Goal: Use online tool/utility: Use online tool/utility

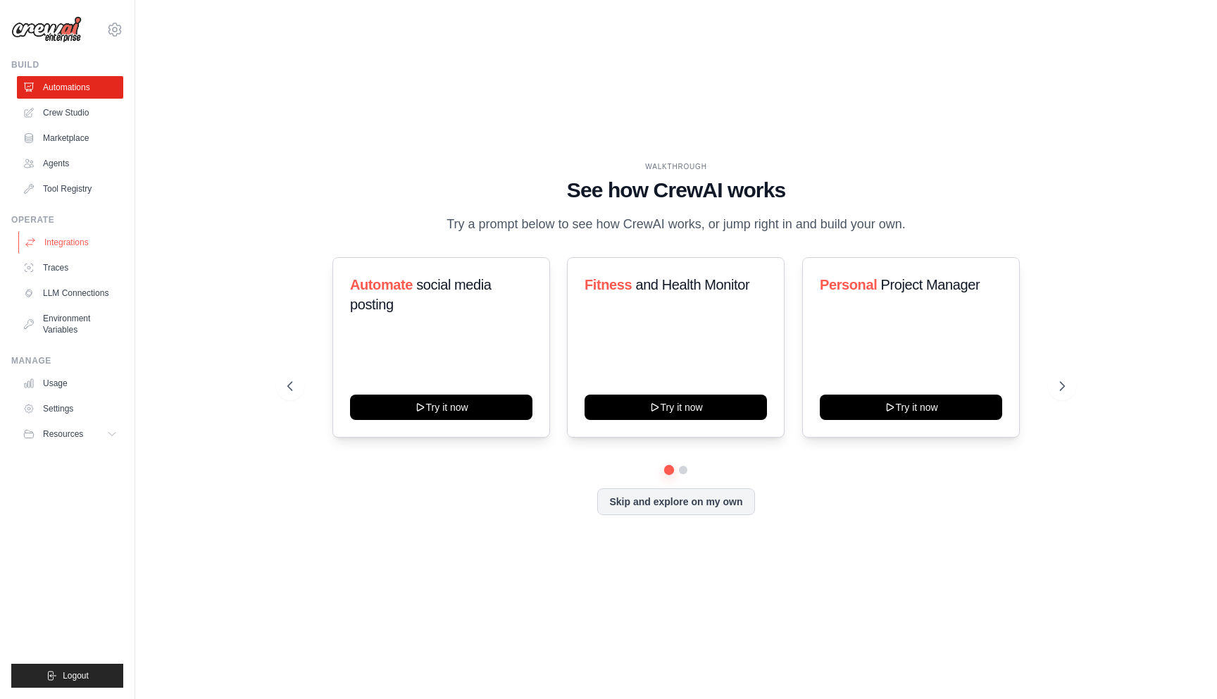
click at [90, 244] on link "Integrations" at bounding box center [71, 242] width 106 height 23
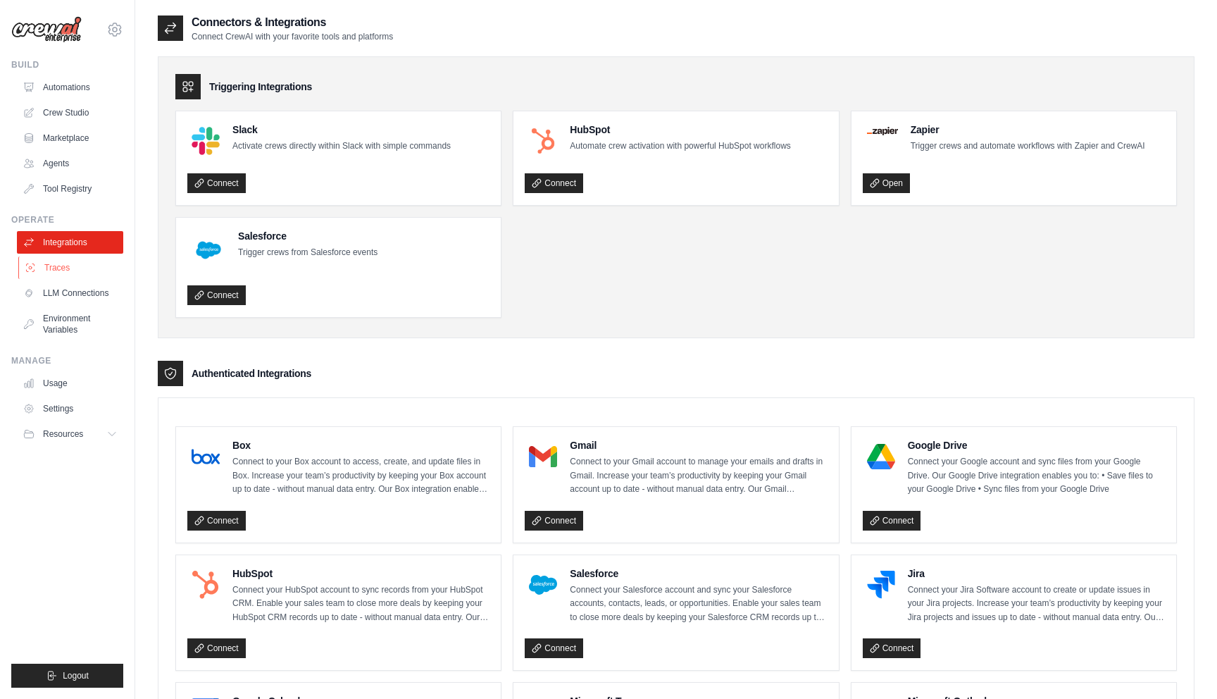
click at [83, 265] on link "Traces" at bounding box center [71, 267] width 106 height 23
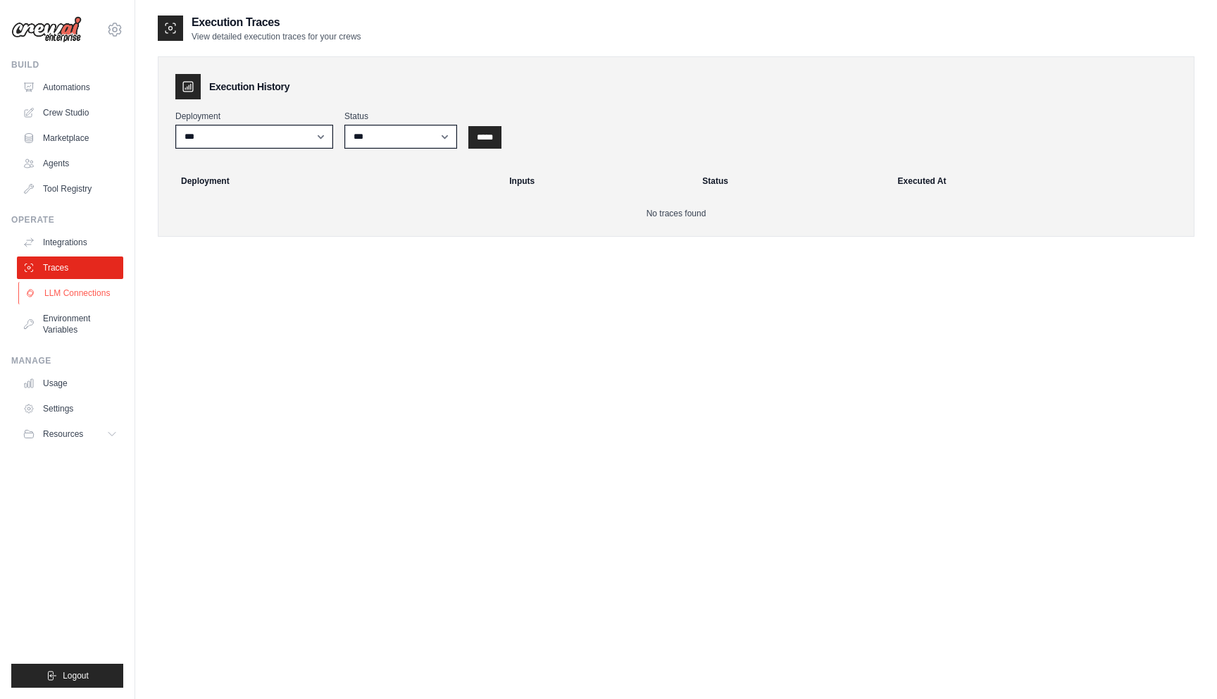
click at [84, 286] on link "LLM Connections" at bounding box center [71, 293] width 106 height 23
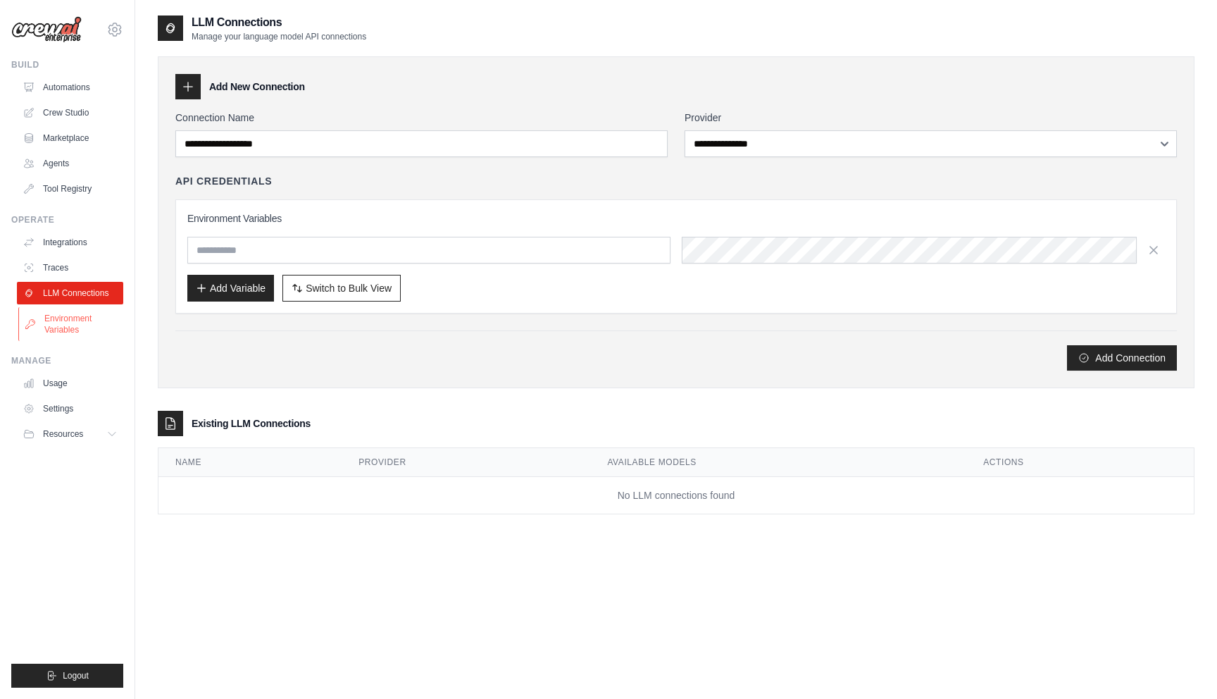
click at [68, 317] on link "Environment Variables" at bounding box center [71, 324] width 106 height 34
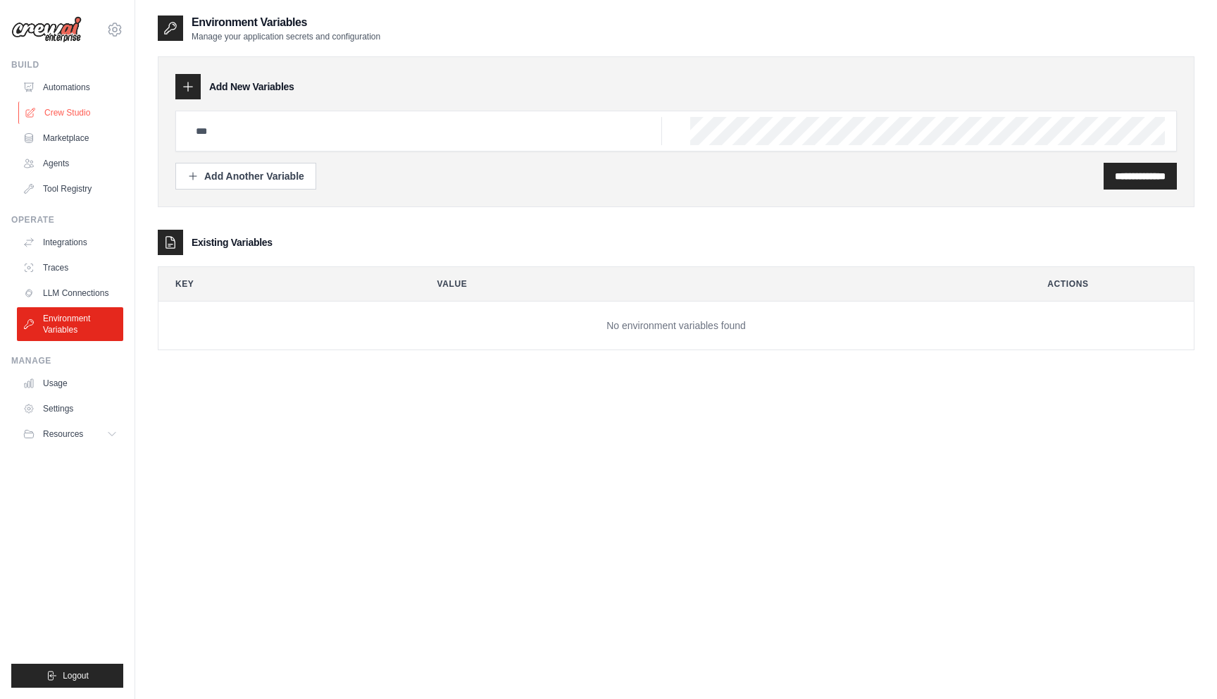
click at [73, 113] on link "Crew Studio" at bounding box center [71, 112] width 106 height 23
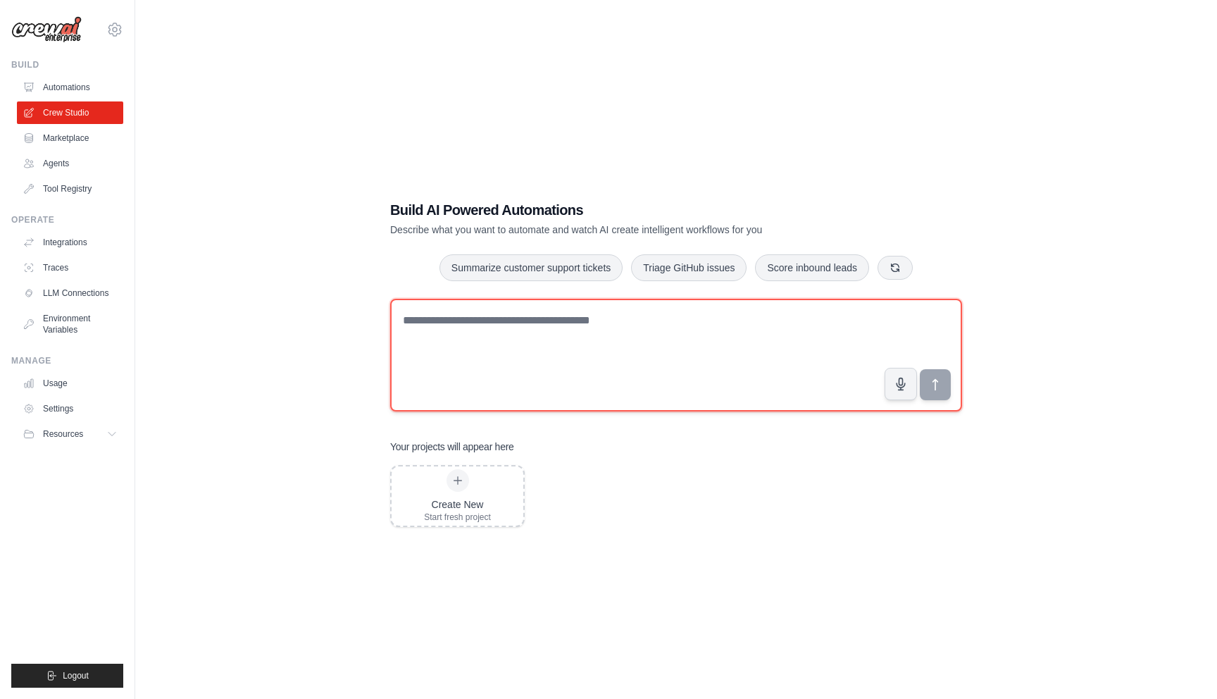
click at [556, 340] on textarea at bounding box center [676, 355] width 572 height 113
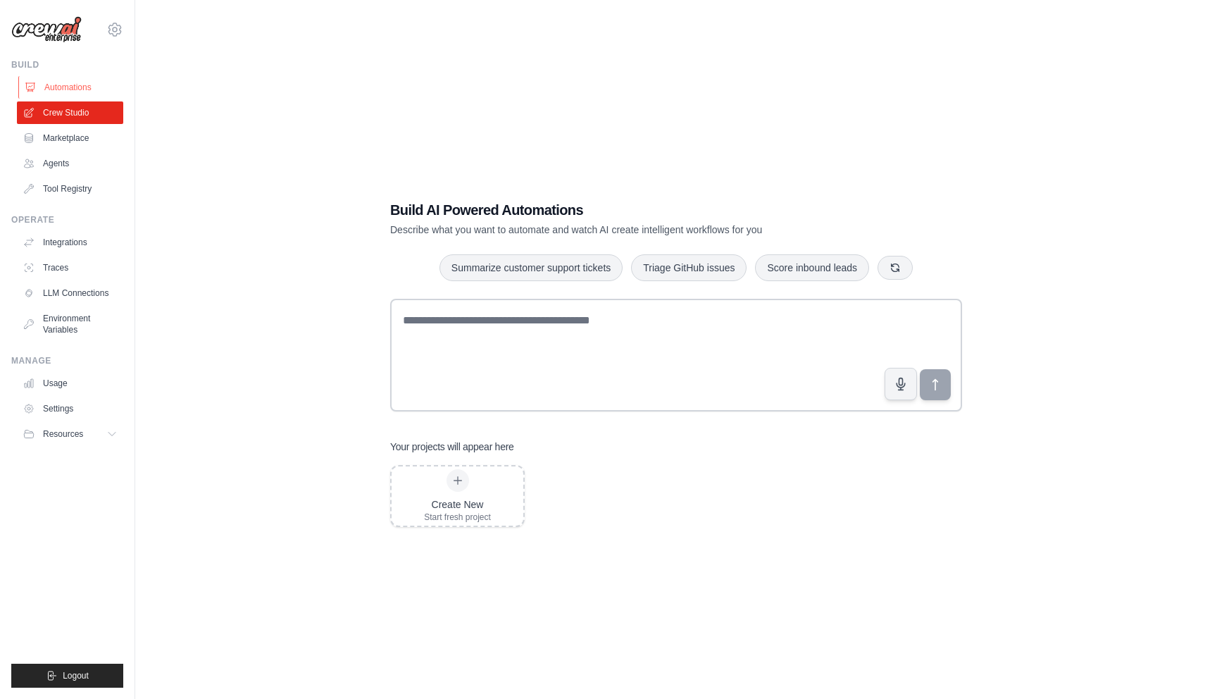
click at [89, 79] on link "Automations" at bounding box center [71, 87] width 106 height 23
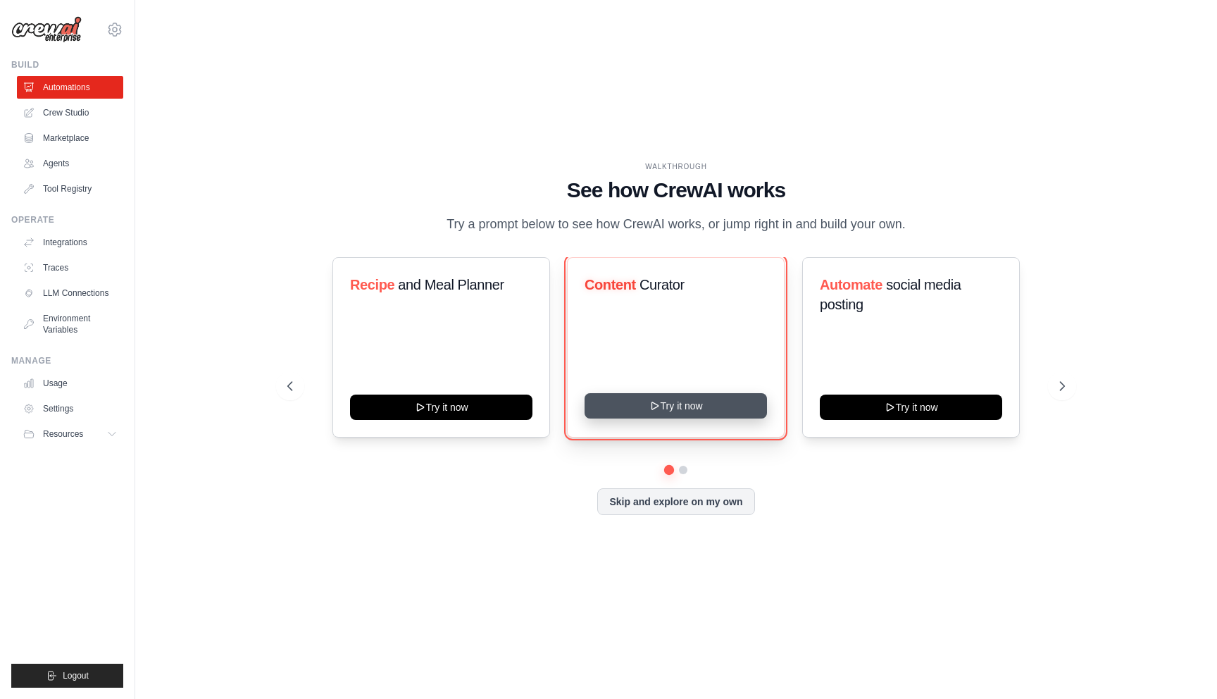
click at [672, 408] on button "Try it now" at bounding box center [676, 405] width 182 height 25
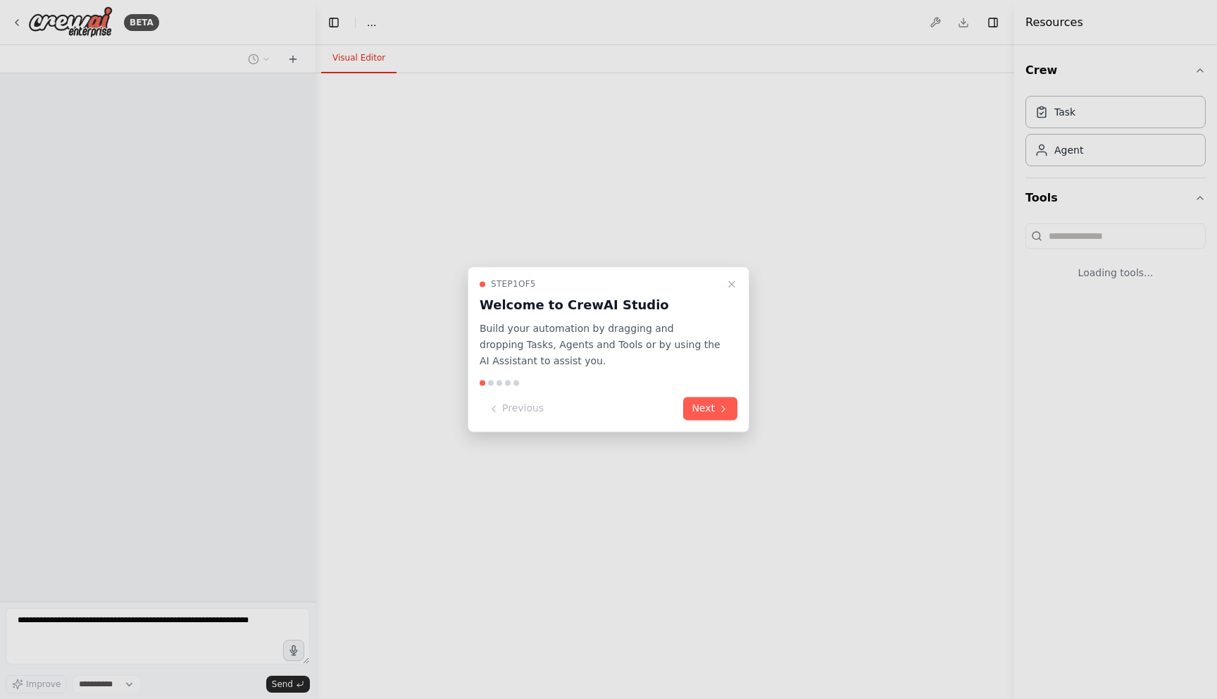
select select "****"
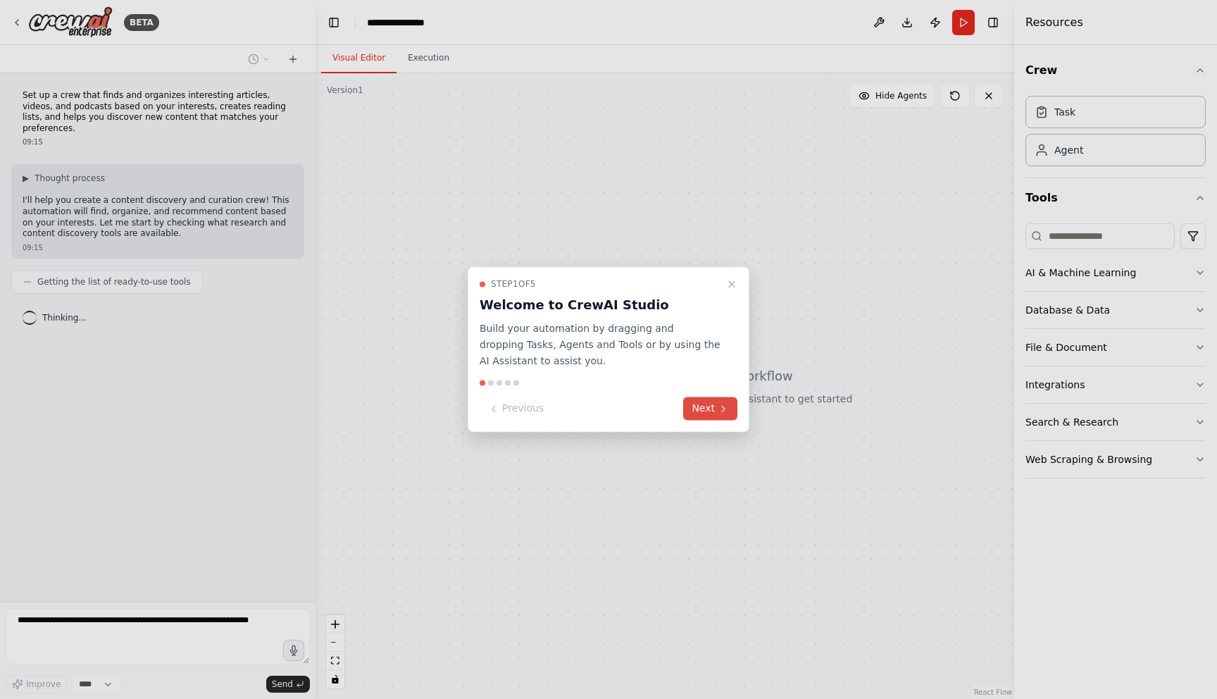
click at [710, 410] on button "Next" at bounding box center [710, 408] width 54 height 23
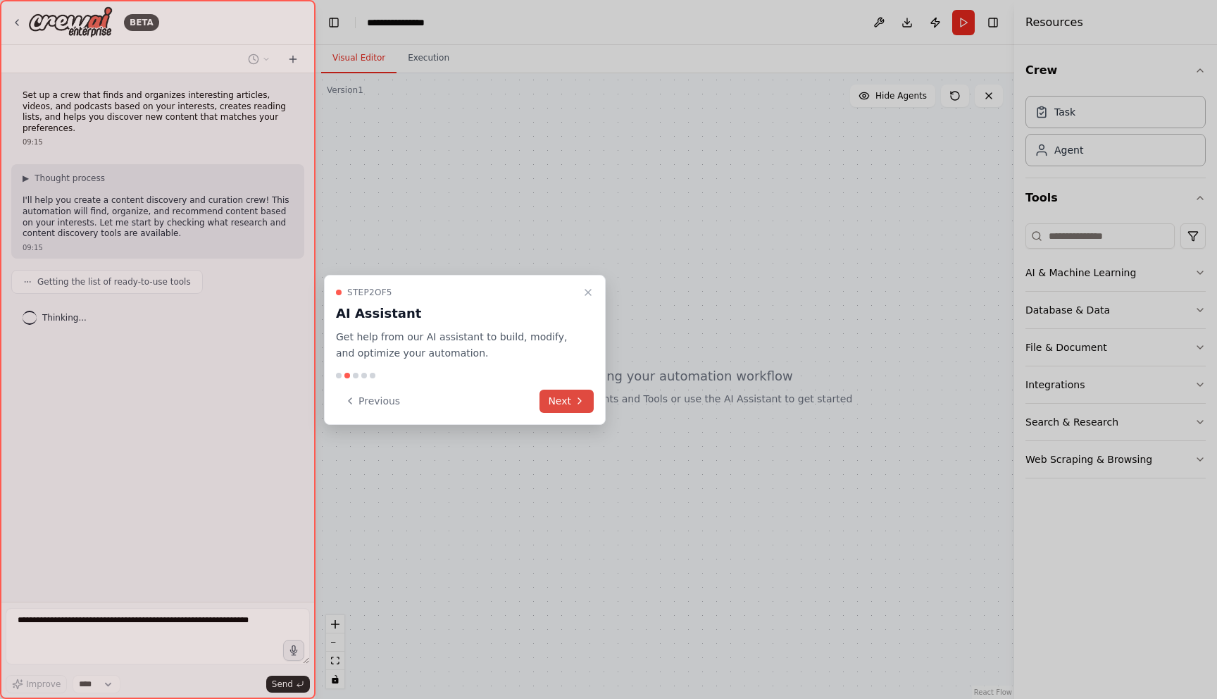
click at [559, 404] on button "Next" at bounding box center [567, 401] width 54 height 23
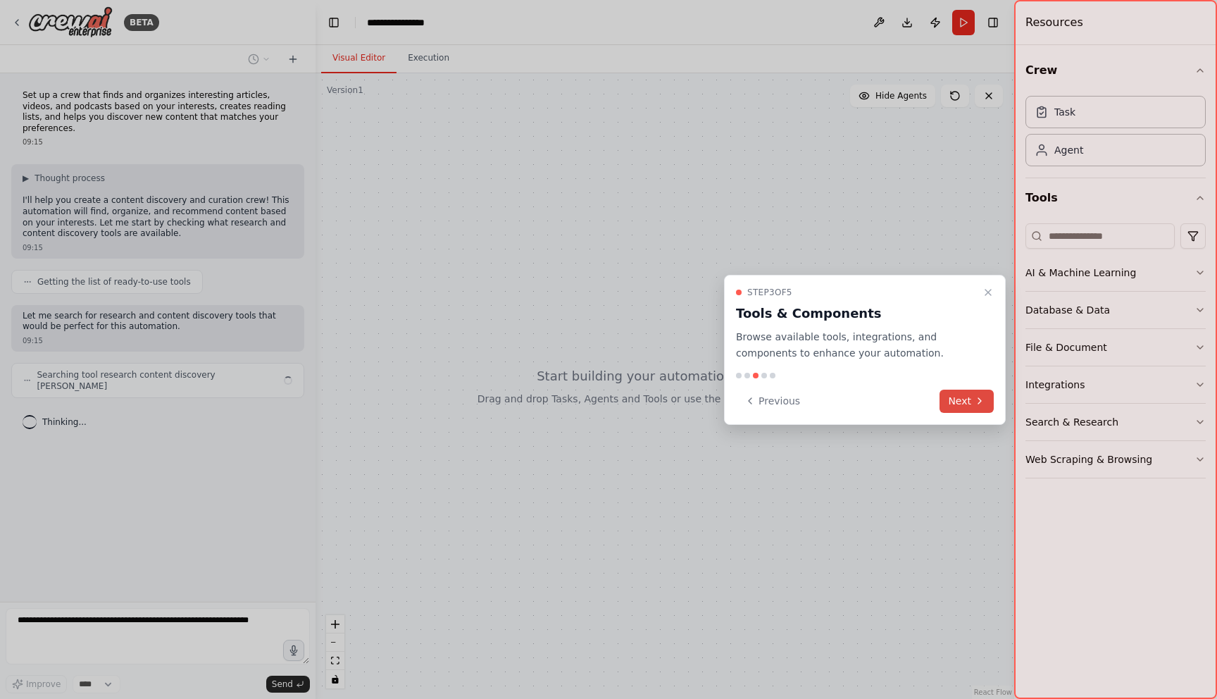
click at [950, 409] on button "Next" at bounding box center [967, 401] width 54 height 23
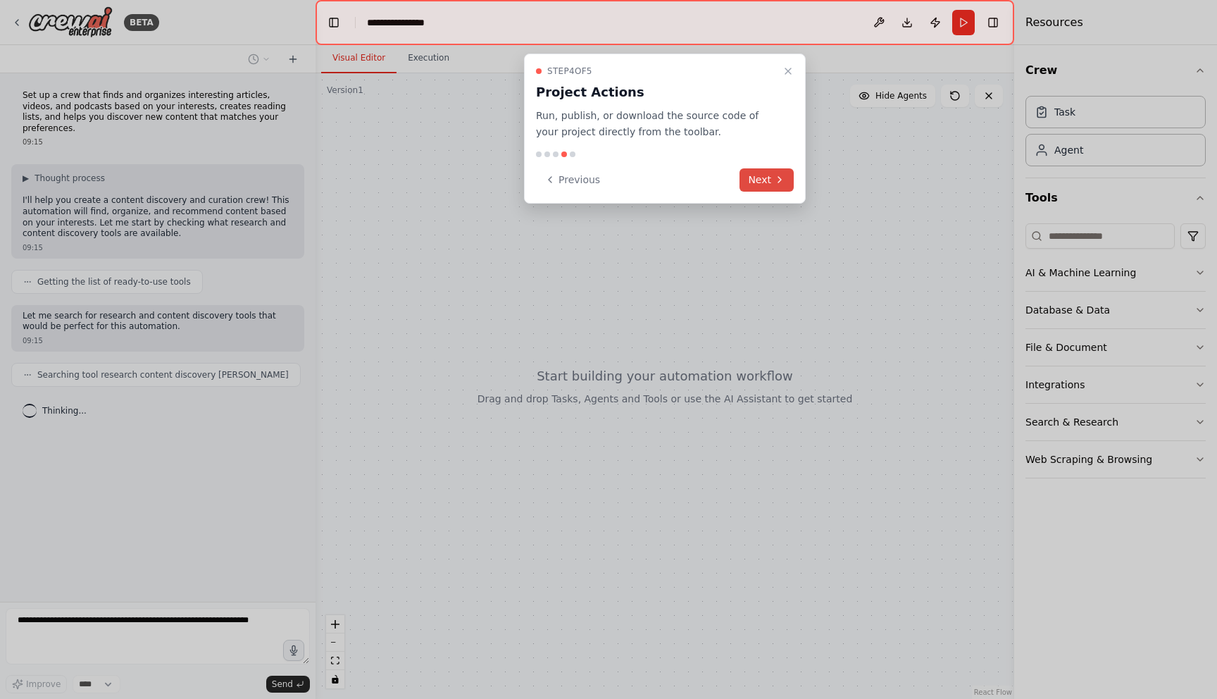
click at [779, 180] on icon at bounding box center [779, 179] width 11 height 11
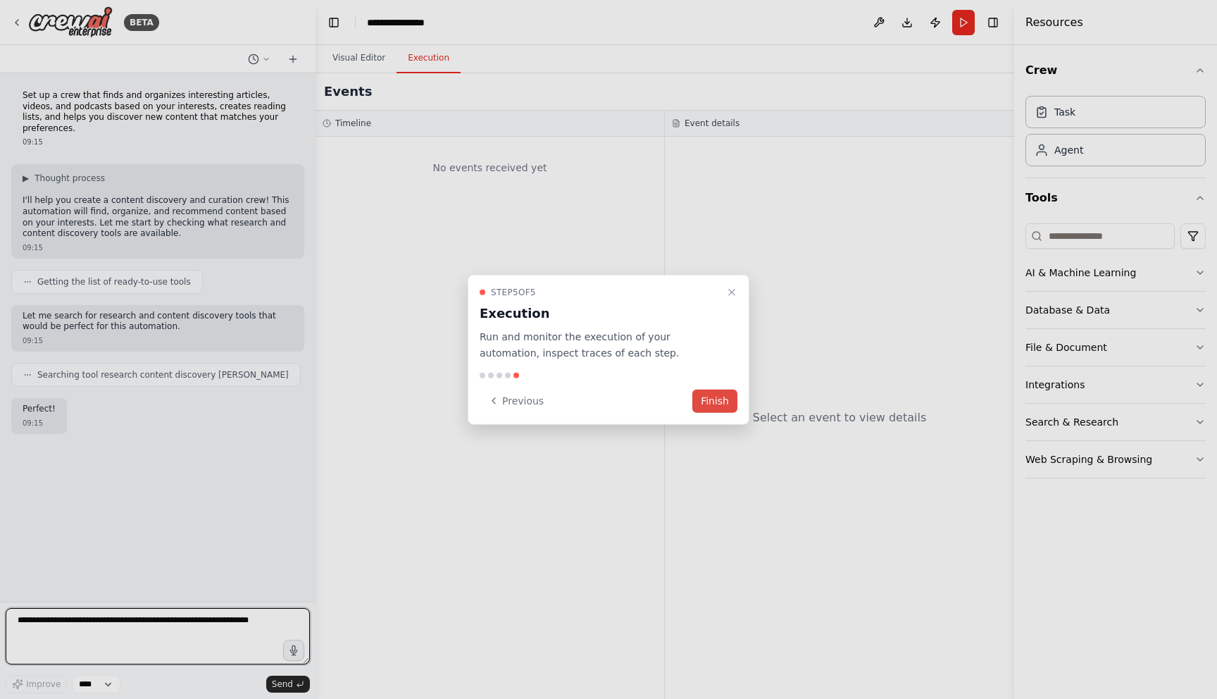
click at [718, 399] on button "Finish" at bounding box center [714, 400] width 45 height 23
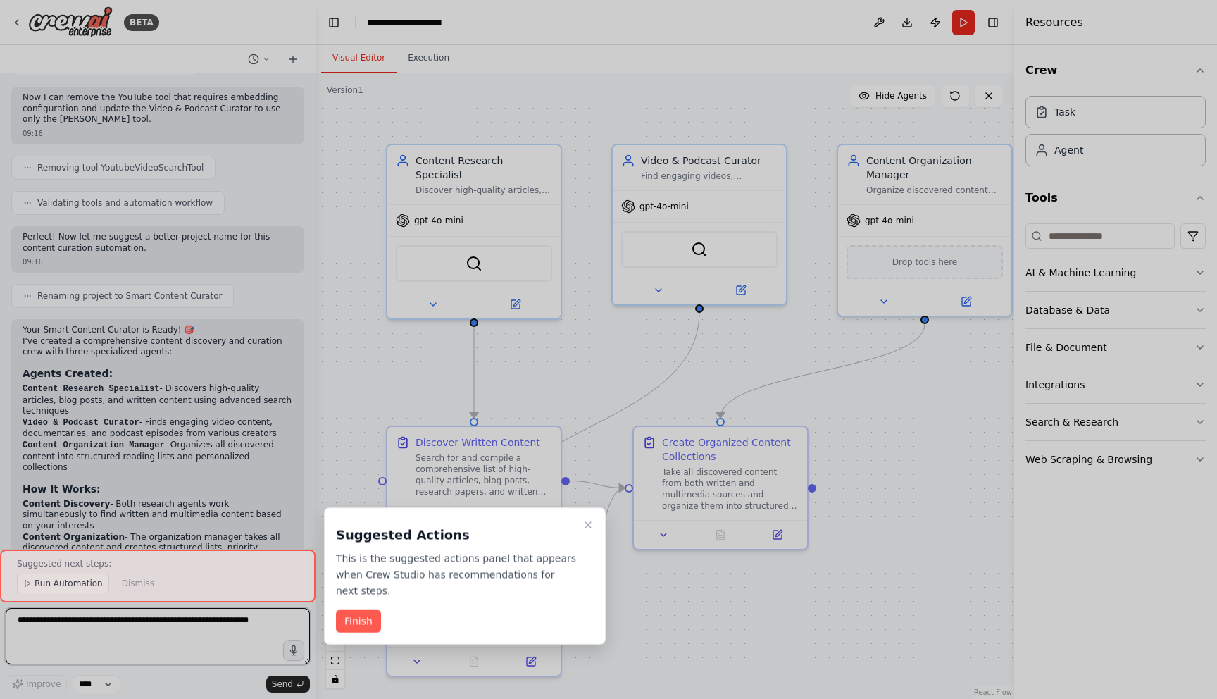
scroll to position [1234, 0]
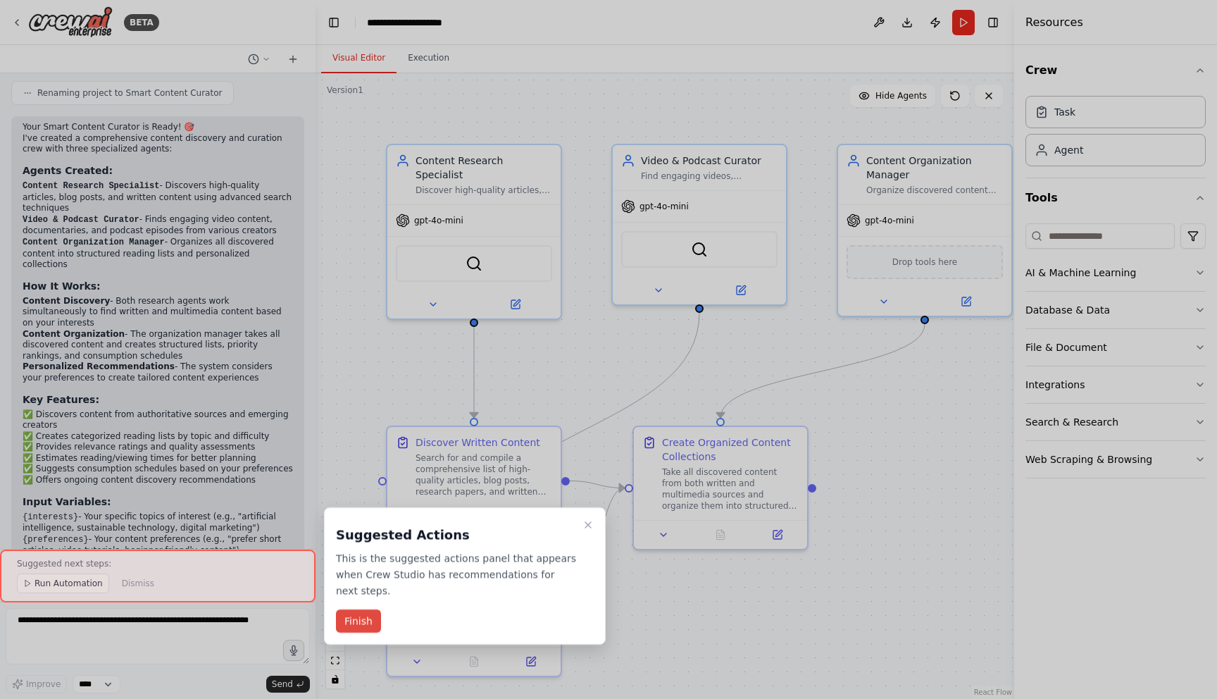
click at [352, 625] on button "Finish" at bounding box center [358, 620] width 45 height 23
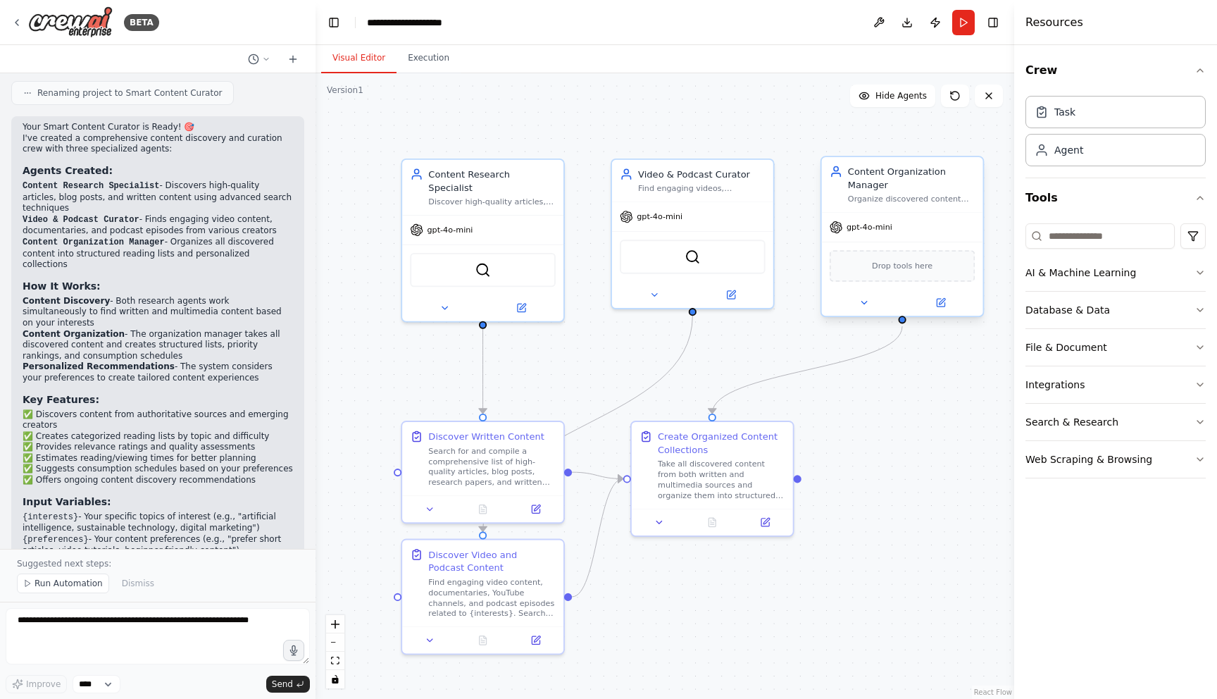
click at [909, 269] on span "Drop tools here" at bounding box center [902, 265] width 61 height 13
click at [692, 261] on img at bounding box center [692, 254] width 15 height 15
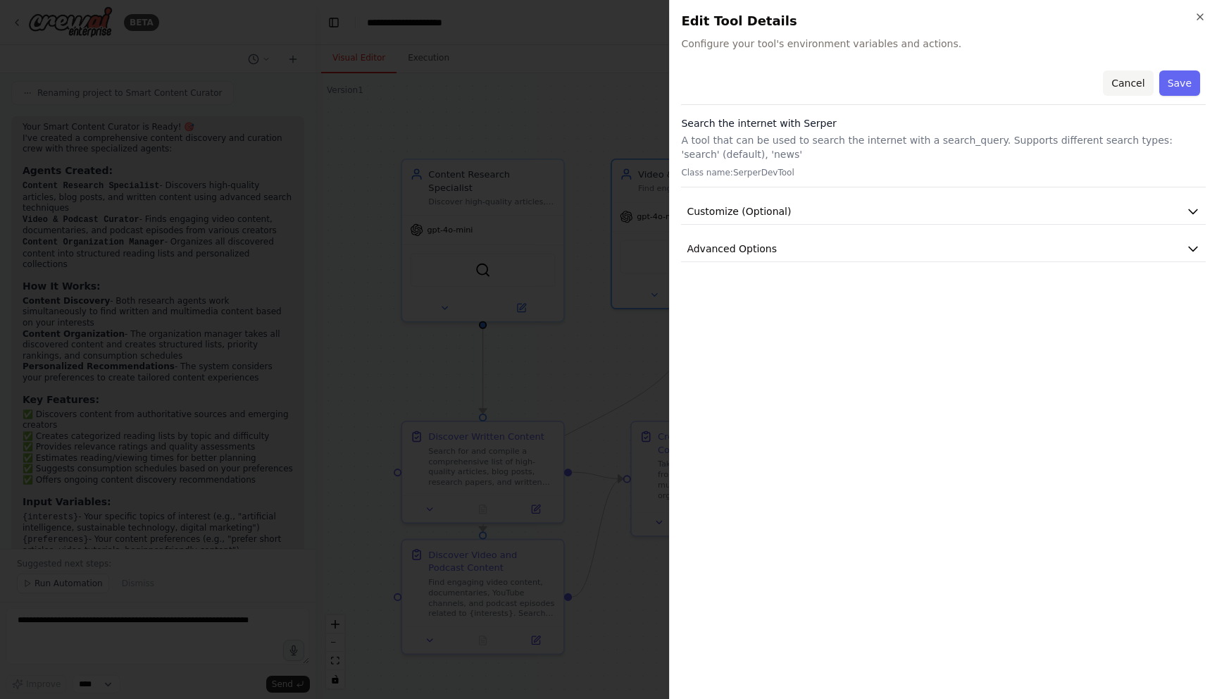
click at [1129, 82] on button "Cancel" at bounding box center [1128, 82] width 50 height 25
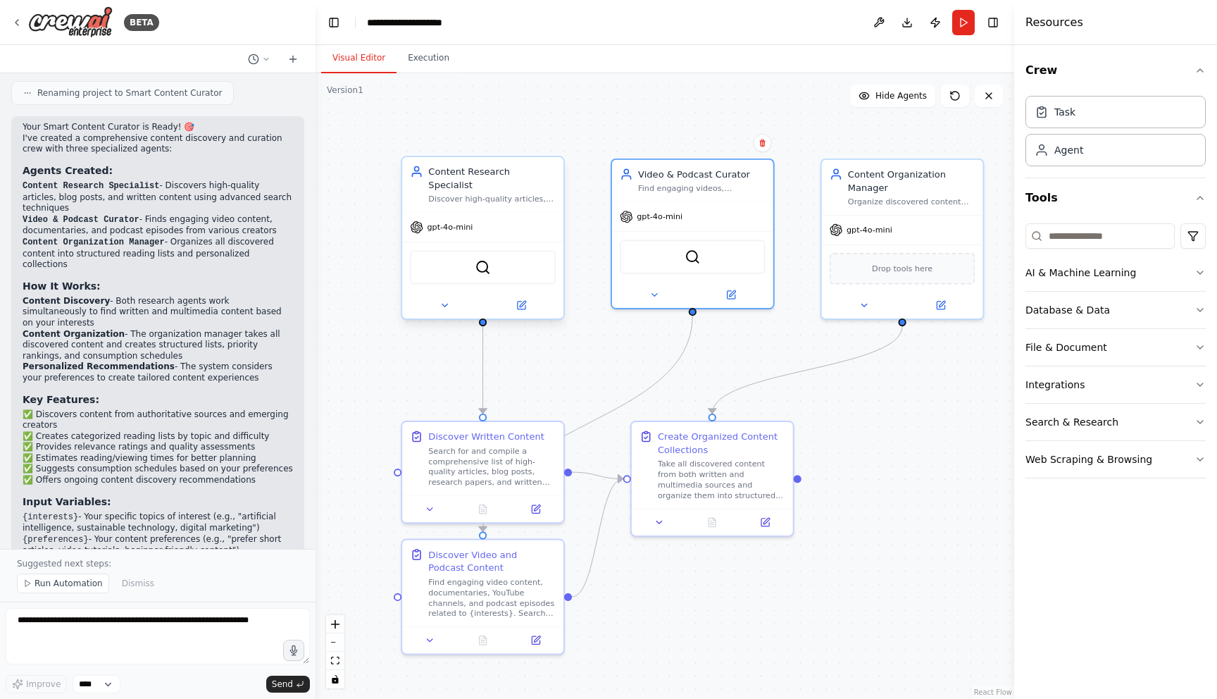
click at [483, 264] on div "SerperDevTool" at bounding box center [483, 267] width 146 height 34
click at [483, 259] on img at bounding box center [482, 266] width 15 height 15
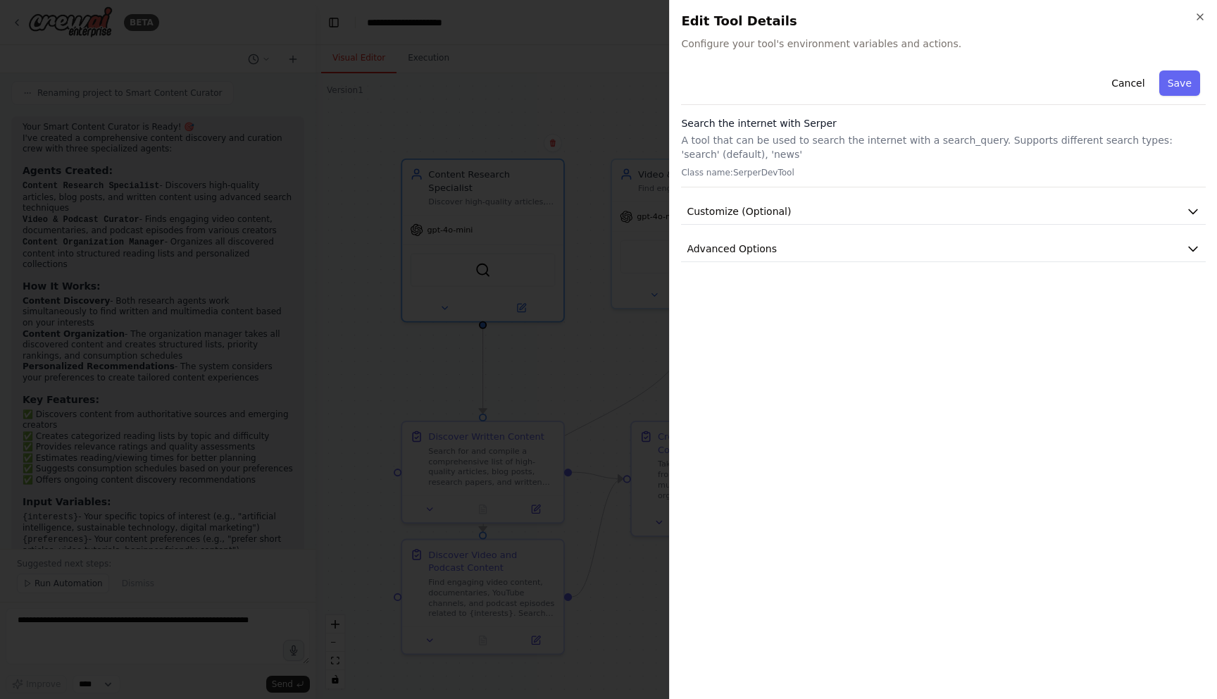
click at [1193, 20] on h2 "Edit Tool Details" at bounding box center [943, 21] width 525 height 20
click at [1205, 13] on icon "button" at bounding box center [1200, 16] width 11 height 11
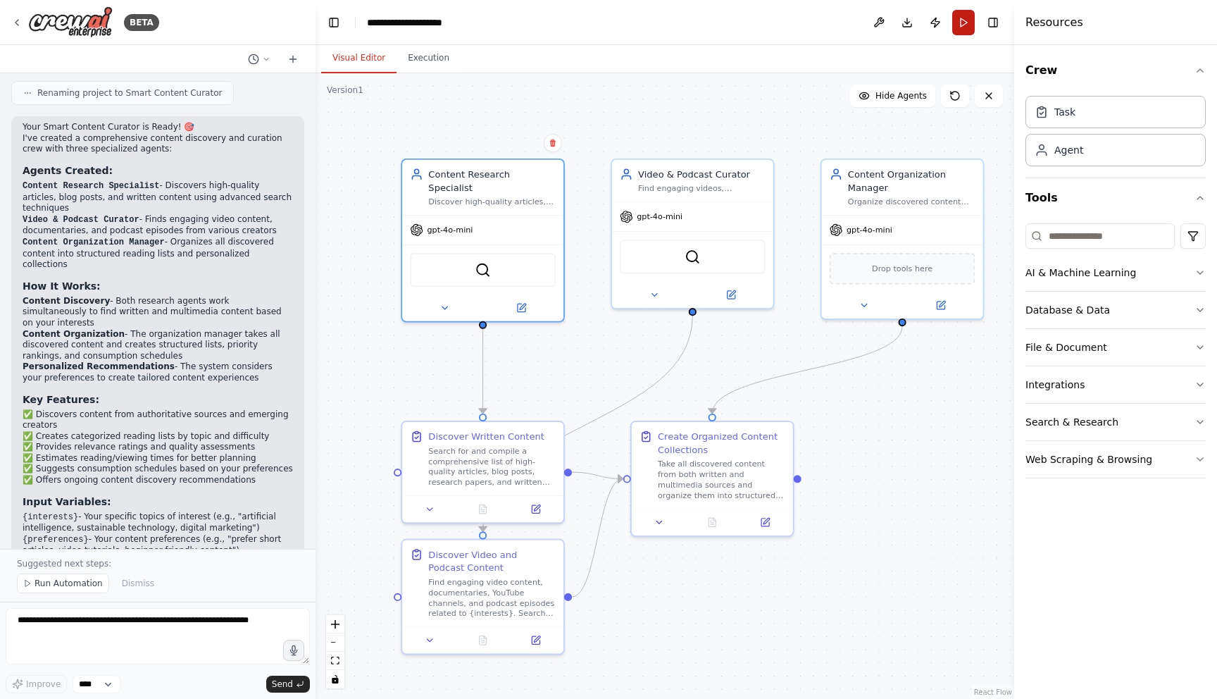
click at [965, 24] on button "Run" at bounding box center [963, 22] width 23 height 25
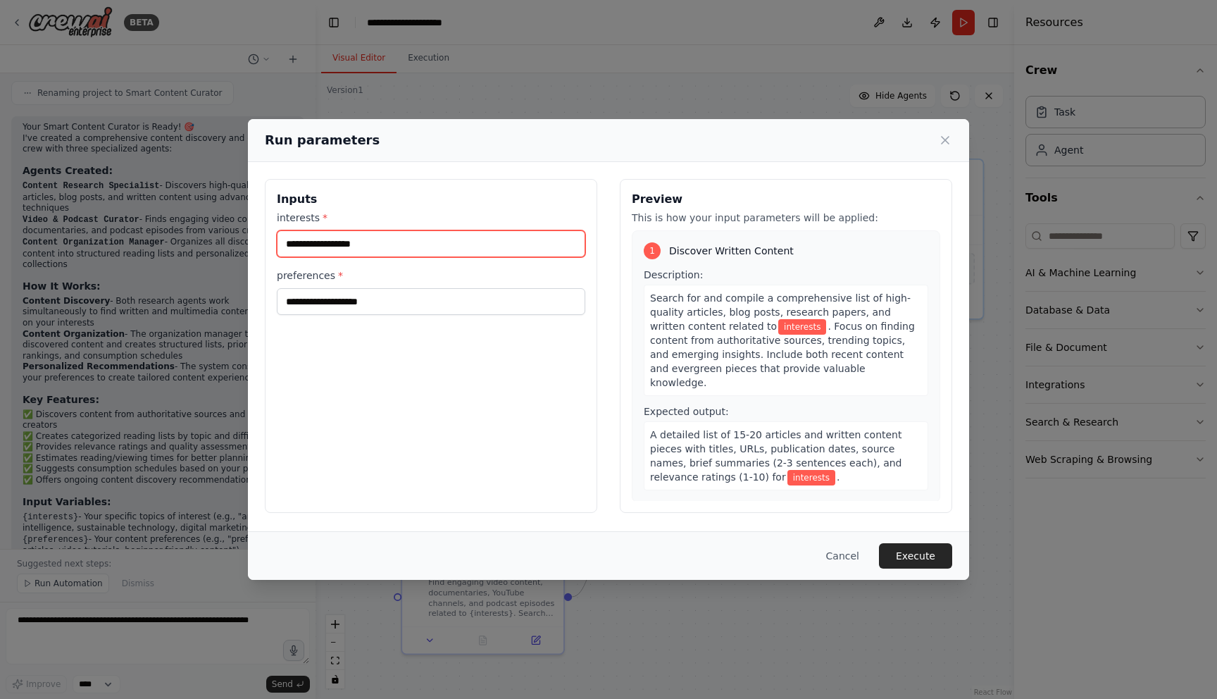
click at [365, 244] on input "interests *" at bounding box center [431, 243] width 309 height 27
type input "**********"
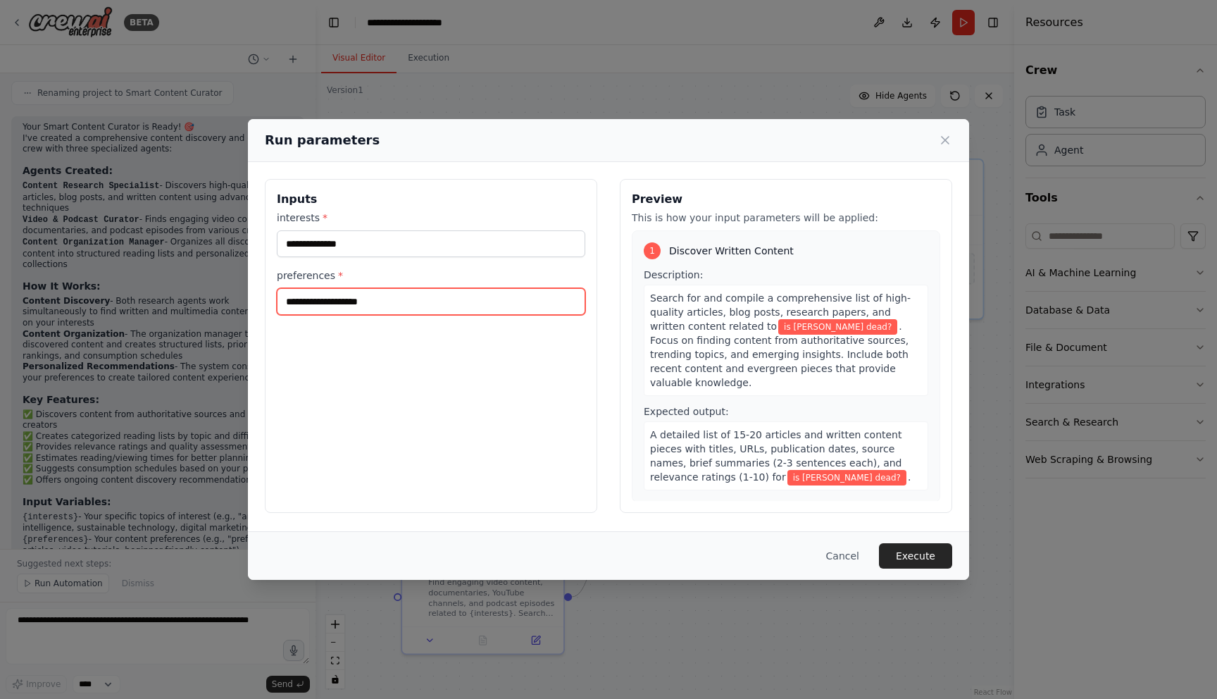
click at [535, 304] on input "preferences *" at bounding box center [431, 301] width 309 height 27
type input "**********"
click at [926, 565] on button "Execute" at bounding box center [915, 555] width 73 height 25
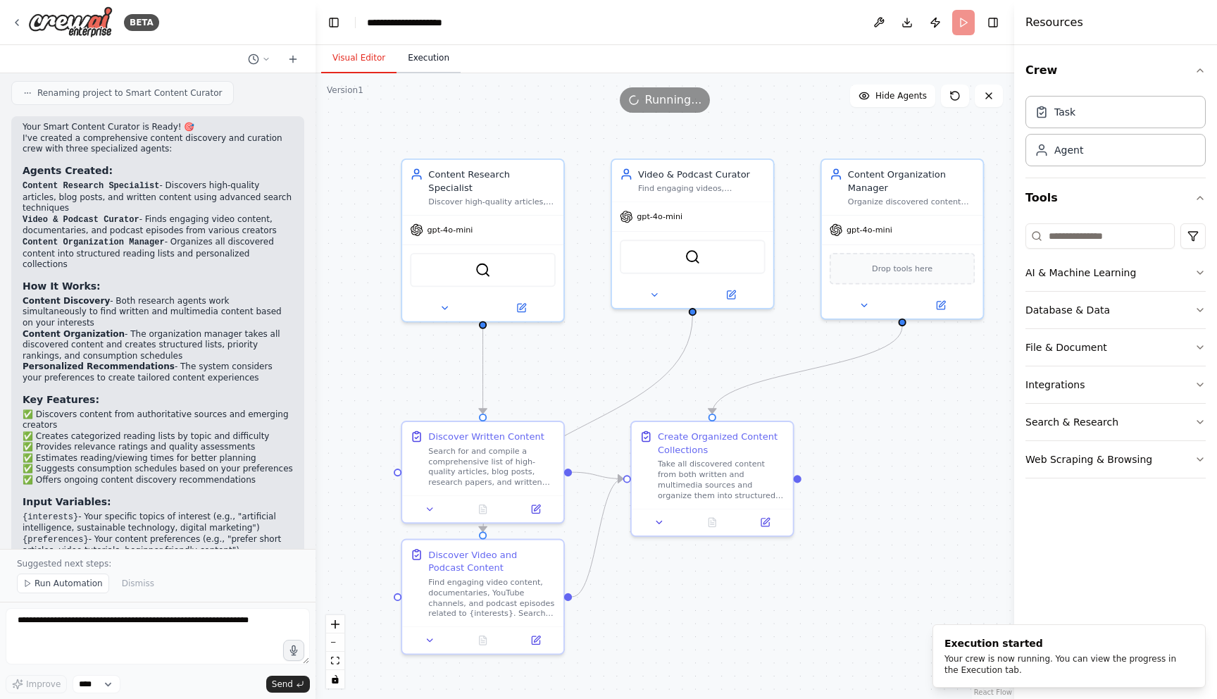
click at [419, 56] on button "Execution" at bounding box center [429, 59] width 64 height 30
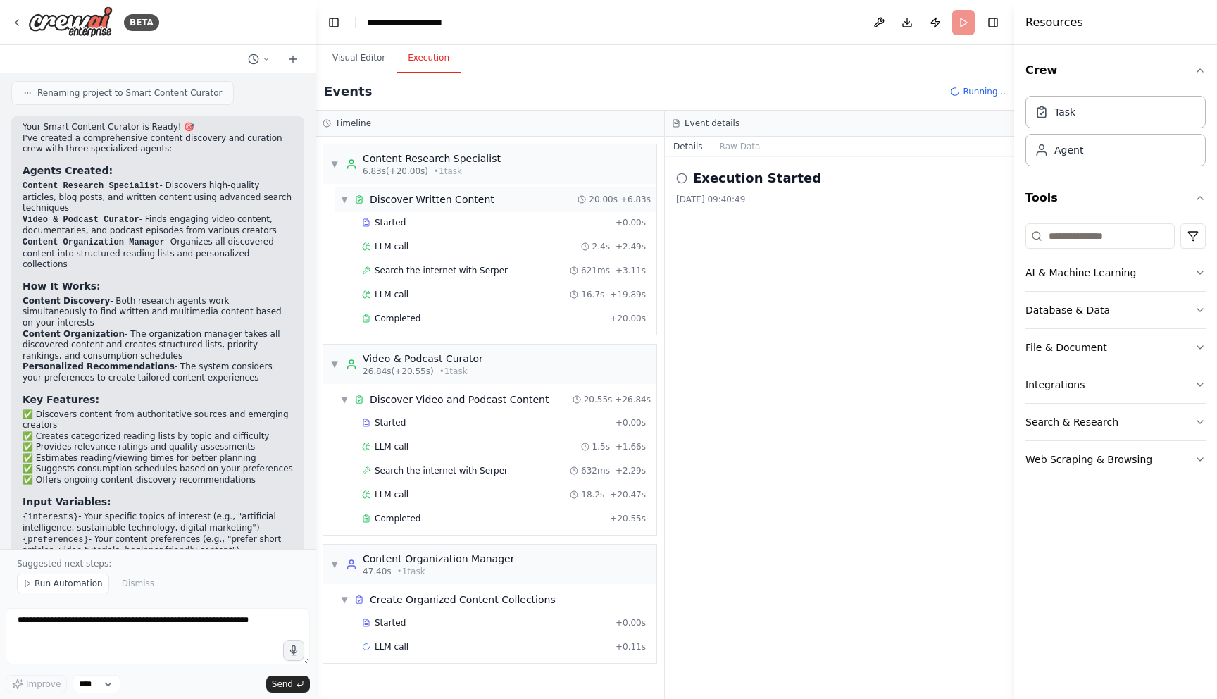
click at [345, 201] on span "▼" at bounding box center [344, 199] width 8 height 11
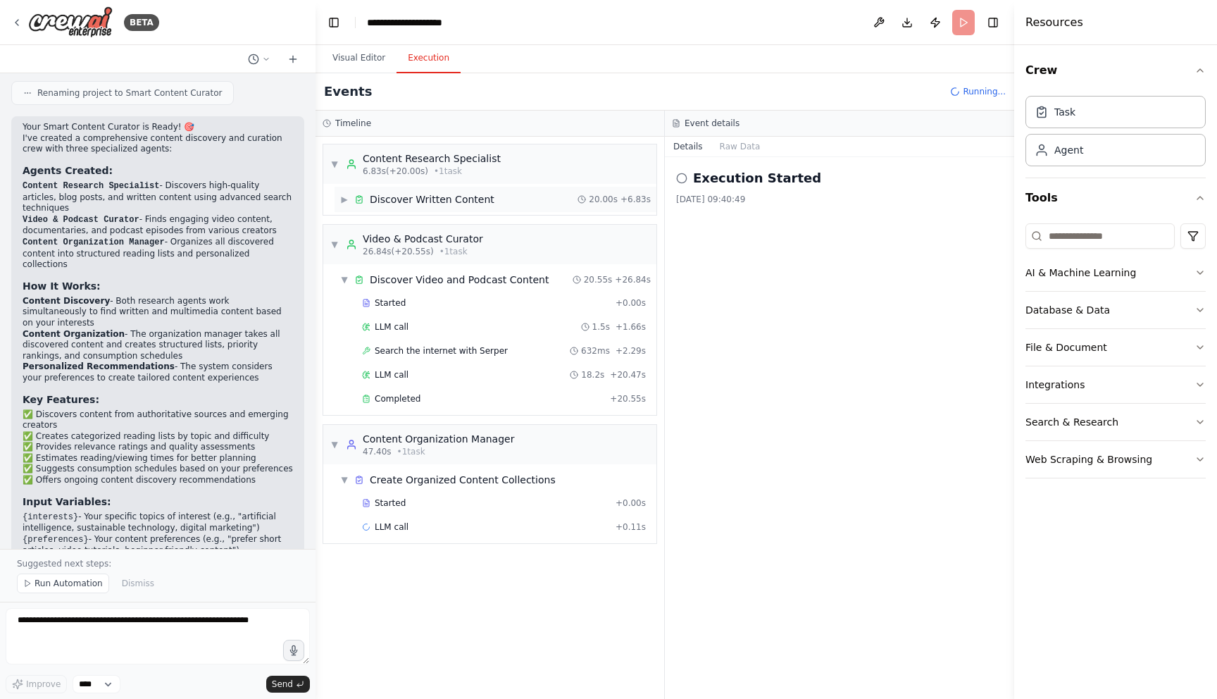
click at [345, 201] on span "▶" at bounding box center [344, 199] width 8 height 11
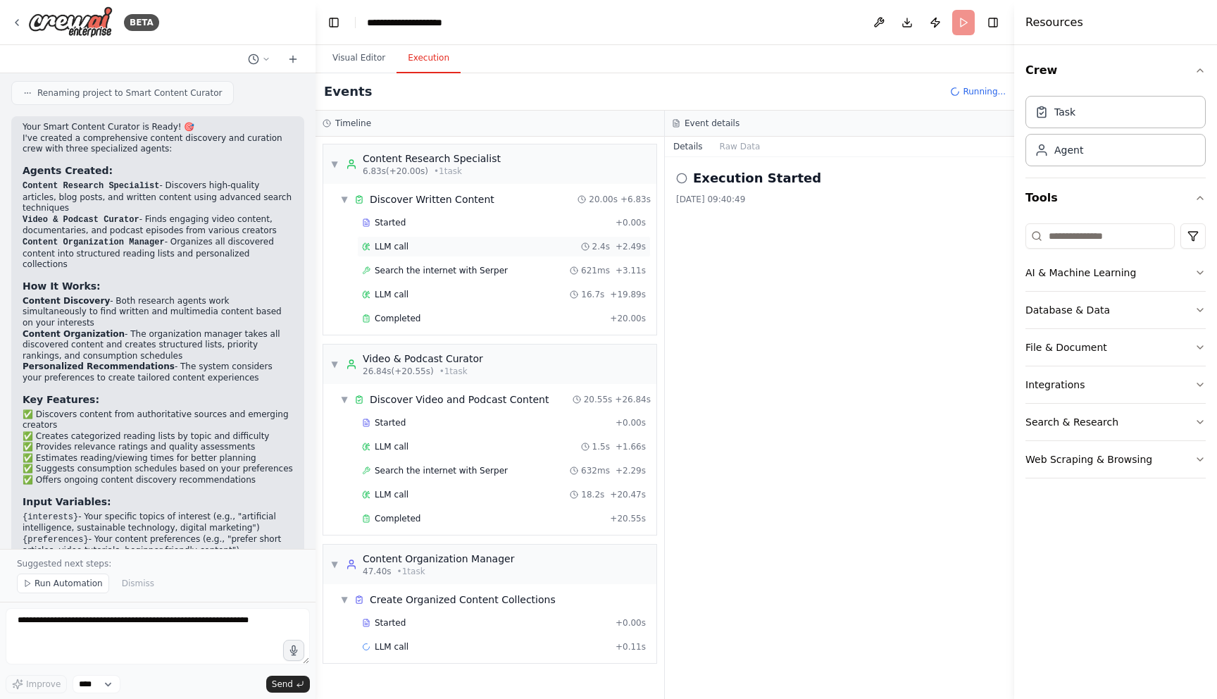
click at [409, 252] on div "LLM call 2.4s + 2.49s" at bounding box center [504, 246] width 294 height 21
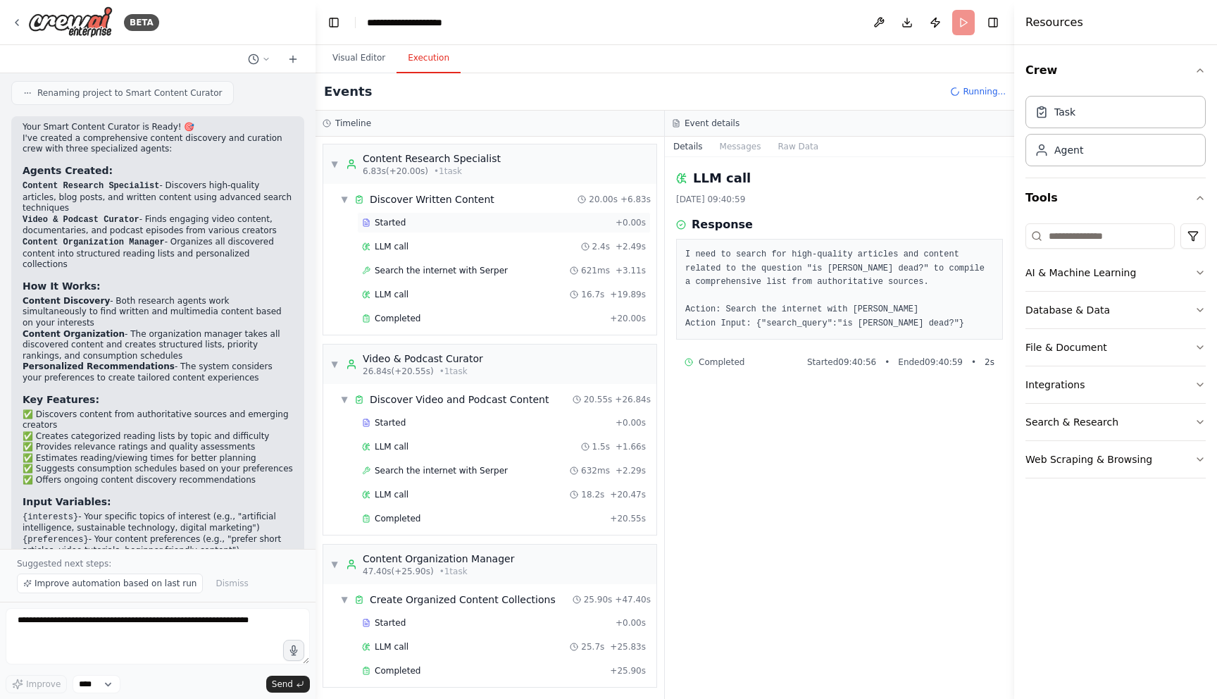
click at [406, 223] on div "Started" at bounding box center [486, 222] width 248 height 11
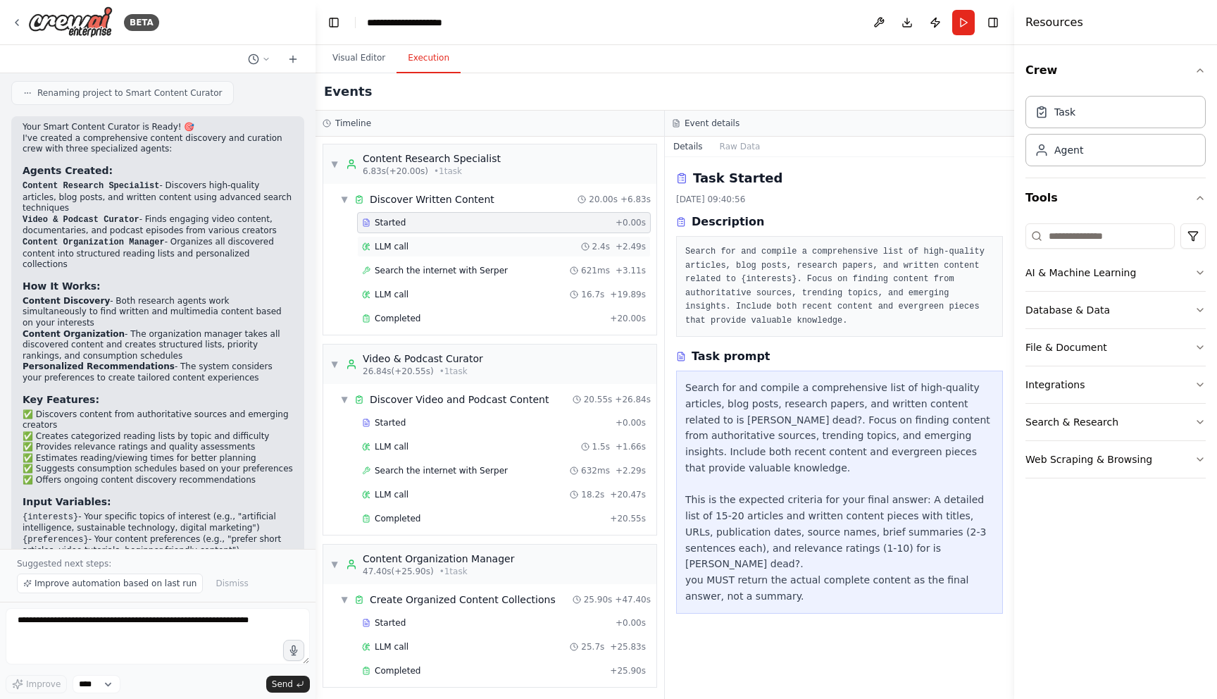
click at [406, 242] on span "LLM call" at bounding box center [392, 246] width 34 height 11
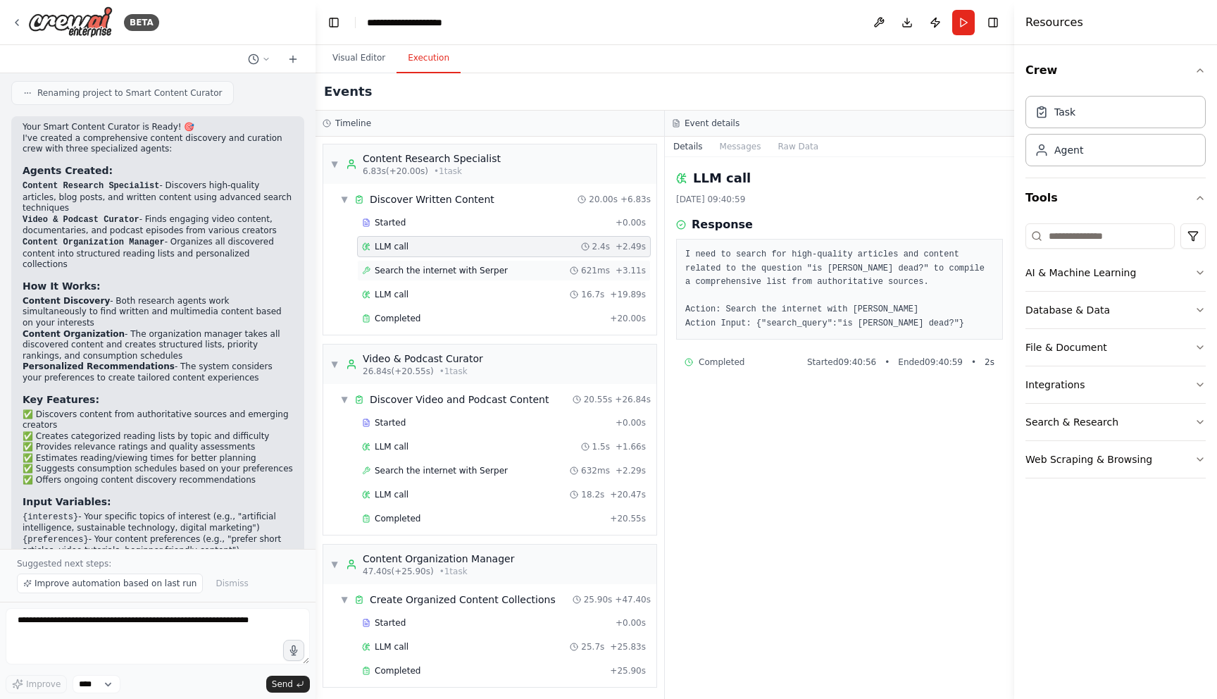
click at [419, 270] on span "Search the internet with Serper" at bounding box center [441, 270] width 133 height 11
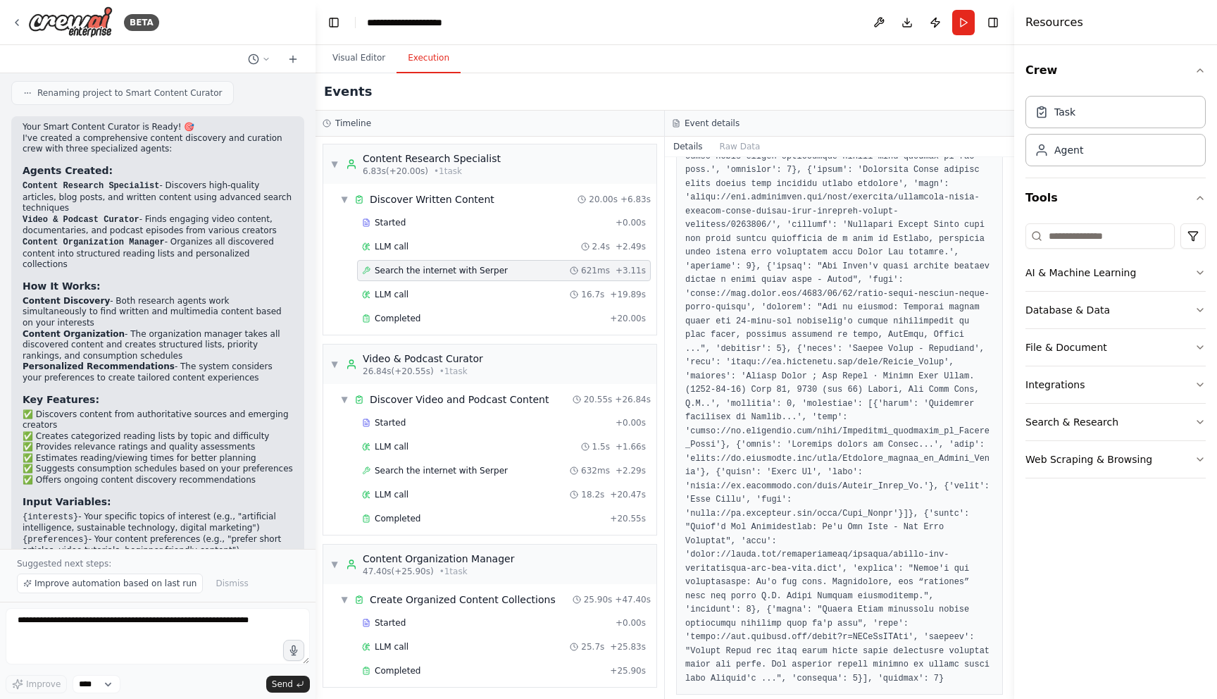
scroll to position [488, 0]
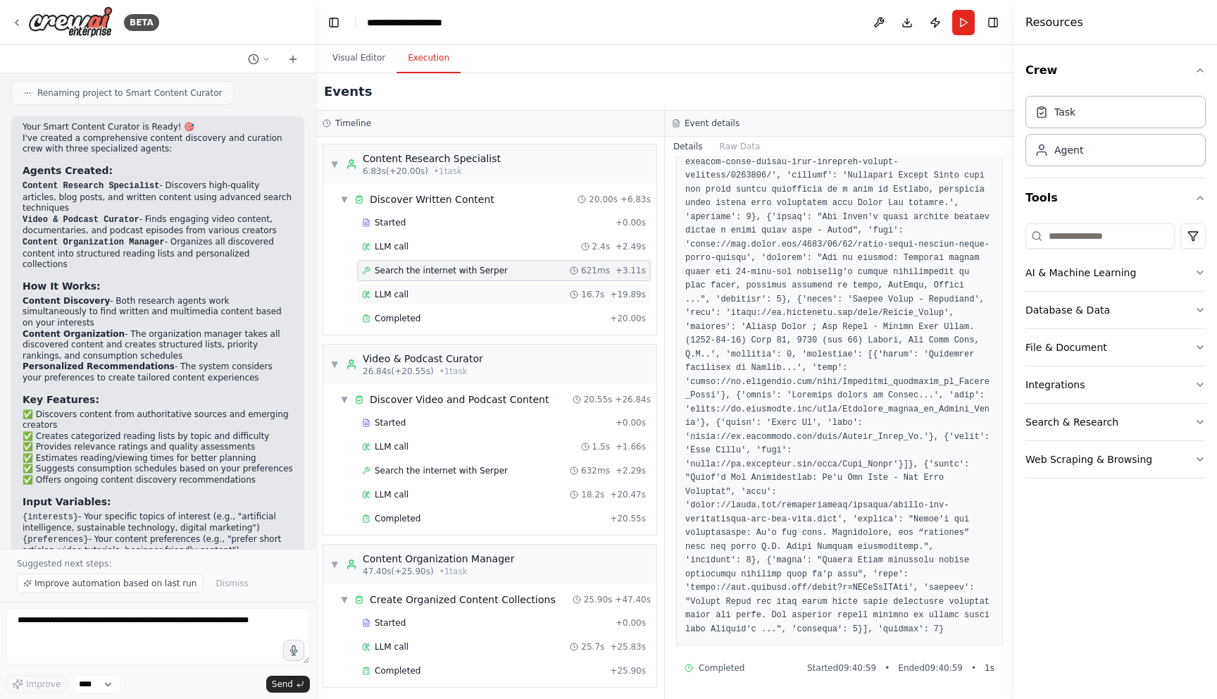
click at [403, 292] on span "LLM call" at bounding box center [392, 294] width 34 height 11
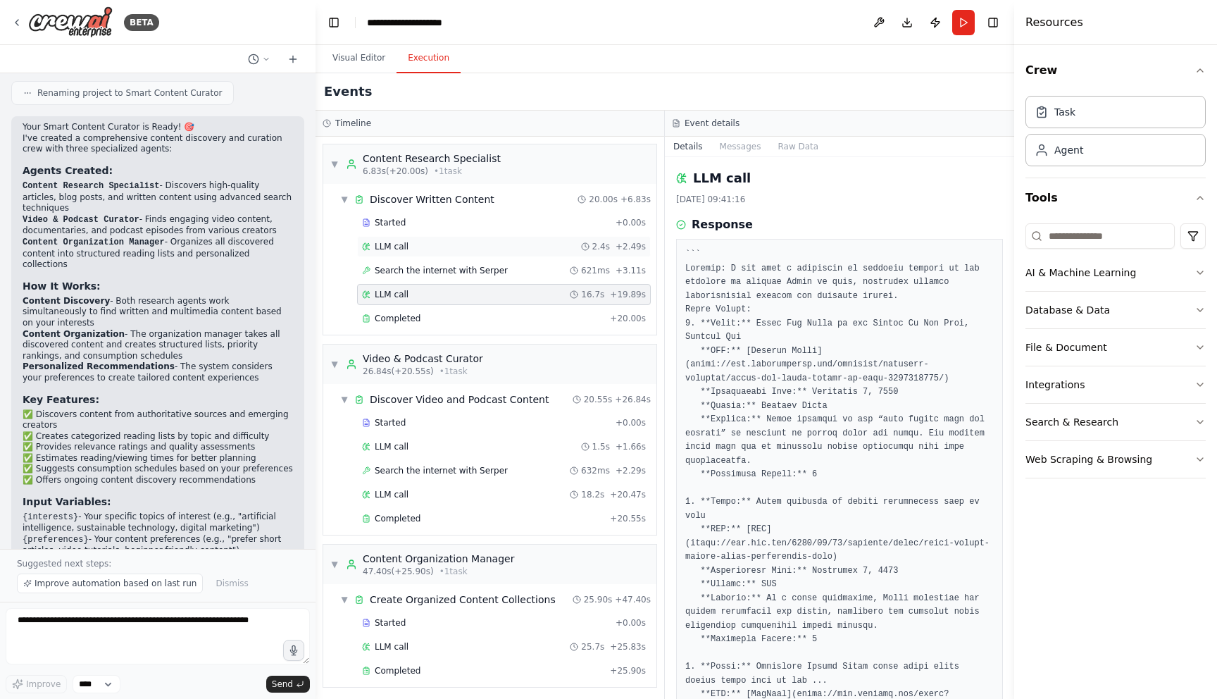
click at [450, 250] on div "LLM call 2.4s + 2.49s" at bounding box center [504, 246] width 284 height 11
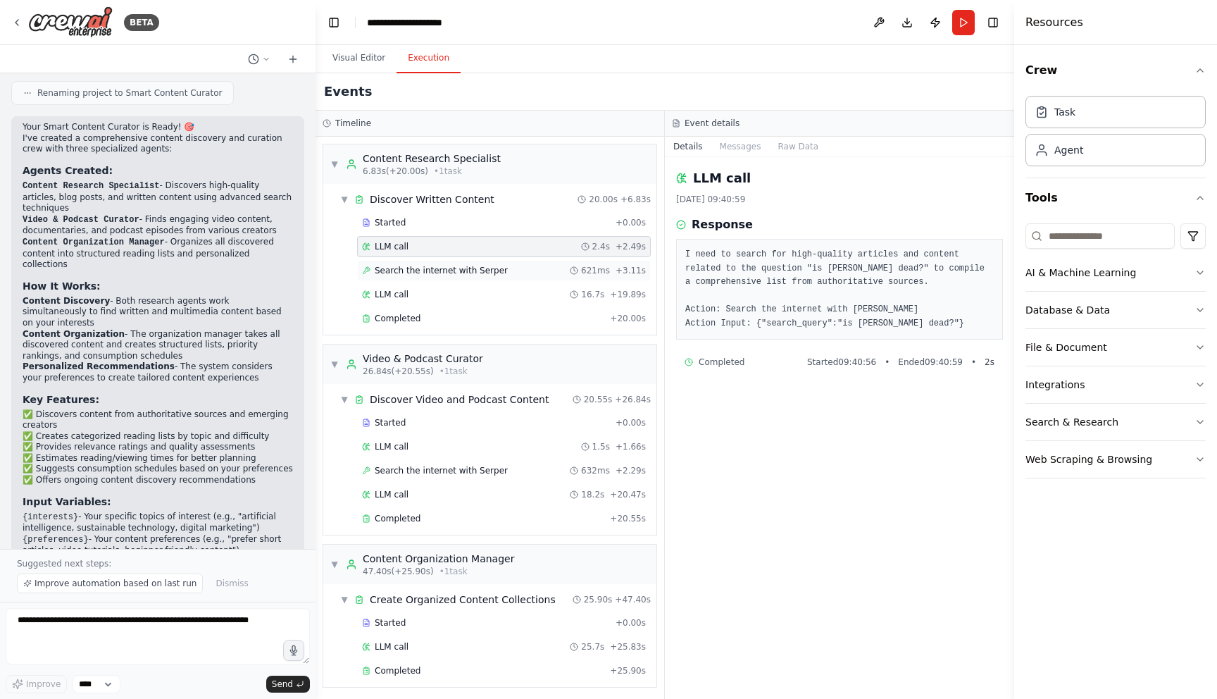
click at [460, 273] on span "Search the internet with Serper" at bounding box center [441, 270] width 133 height 11
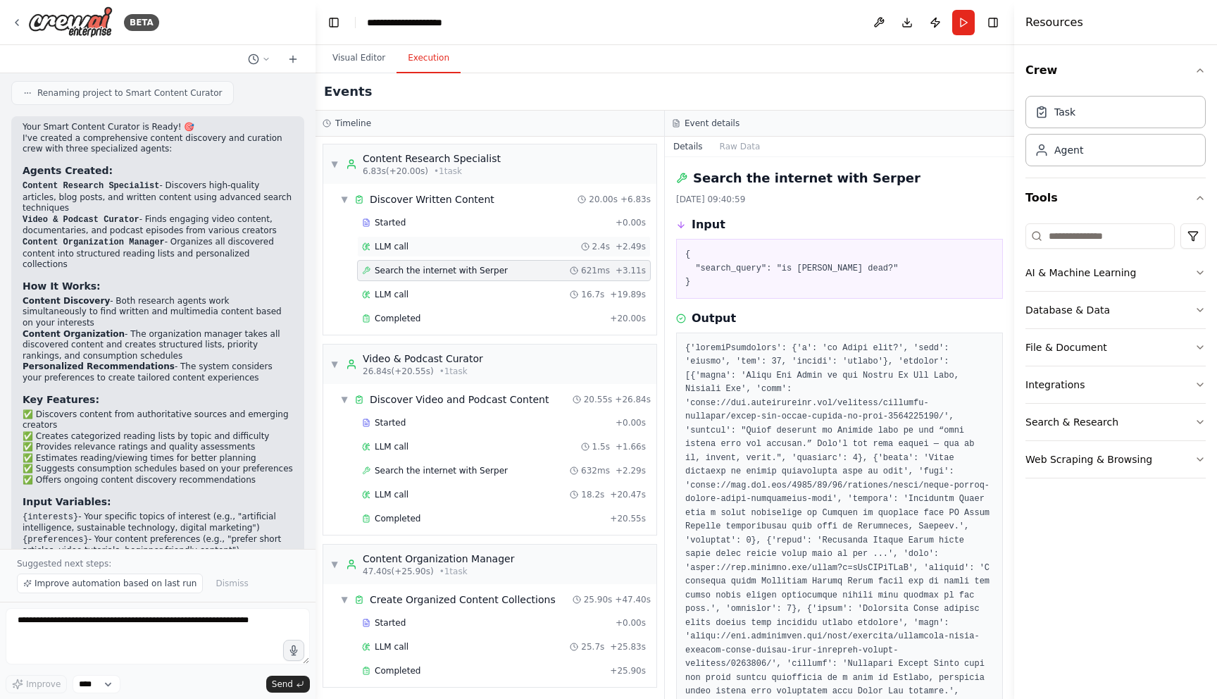
click at [441, 244] on div "LLM call 2.4s + 2.49s" at bounding box center [504, 246] width 284 height 11
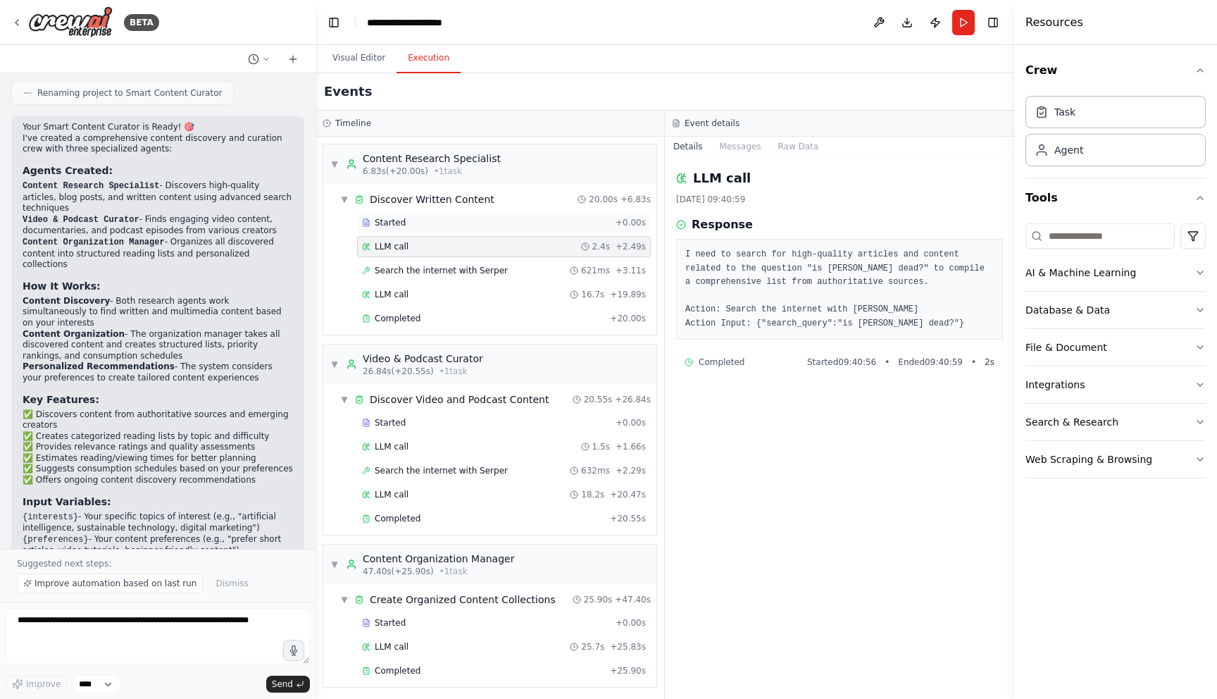
click at [388, 223] on span "Started" at bounding box center [390, 222] width 31 height 11
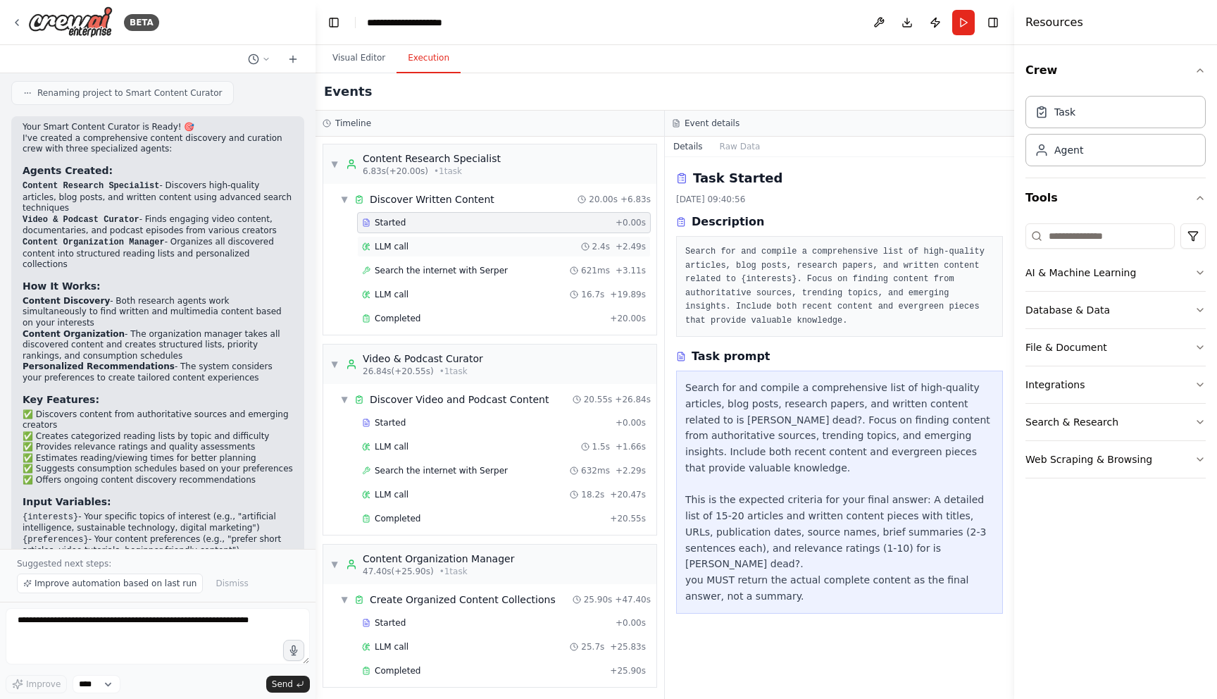
click at [437, 244] on div "LLM call 2.4s + 2.49s" at bounding box center [504, 246] width 284 height 11
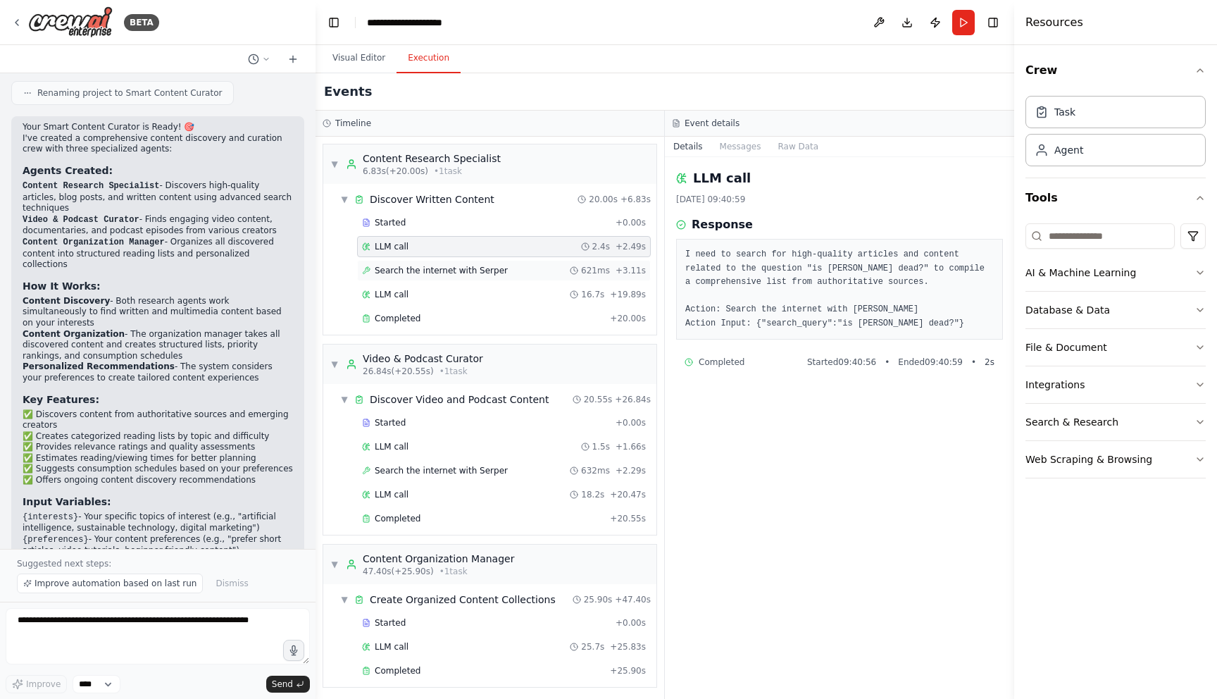
click at [433, 275] on span "Search the internet with Serper" at bounding box center [441, 270] width 133 height 11
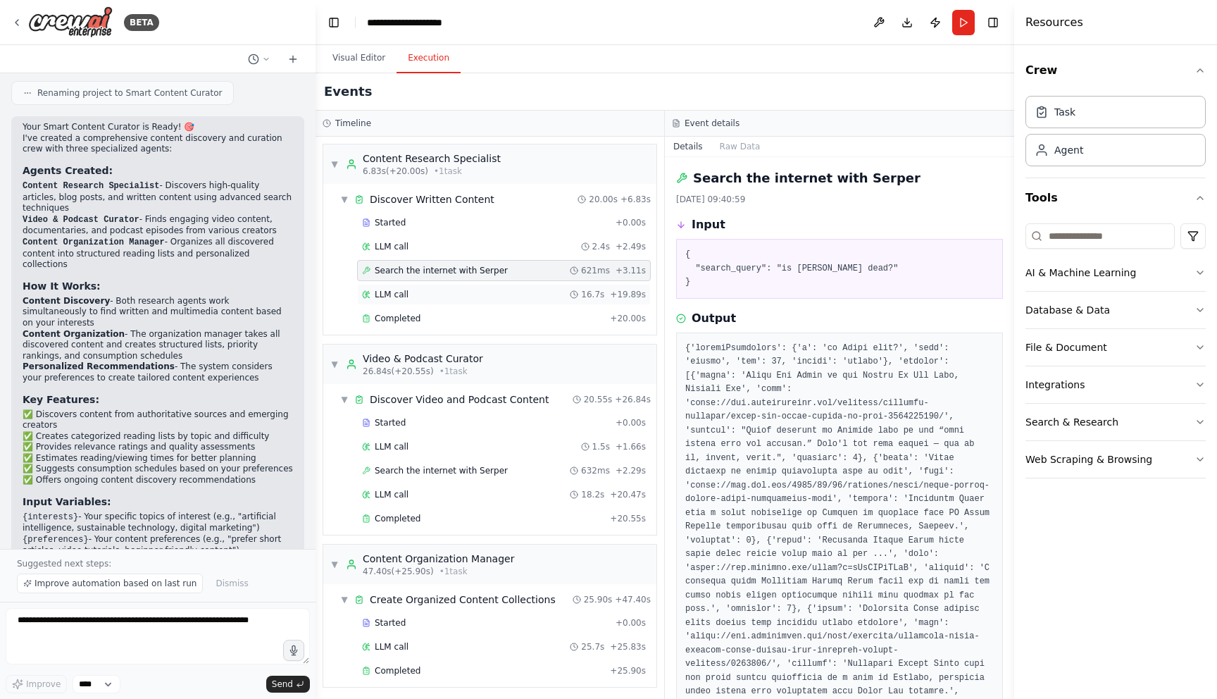
click at [431, 301] on div "LLM call 16.7s + 19.89s" at bounding box center [504, 294] width 294 height 21
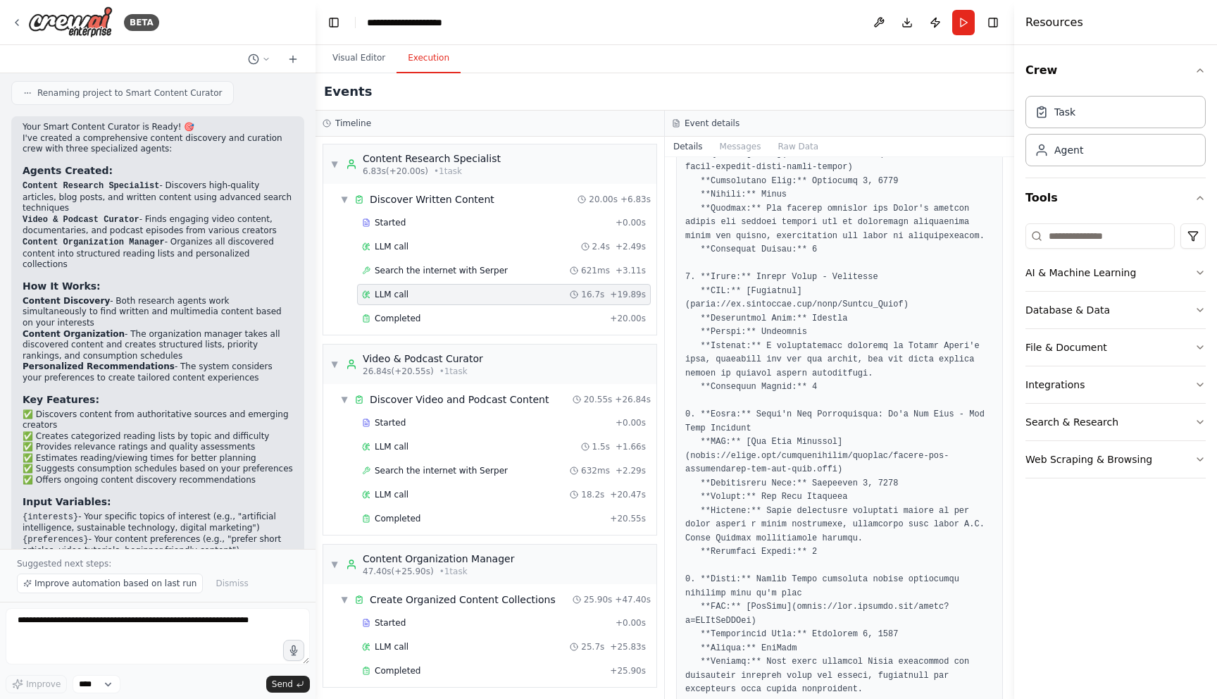
scroll to position [944, 0]
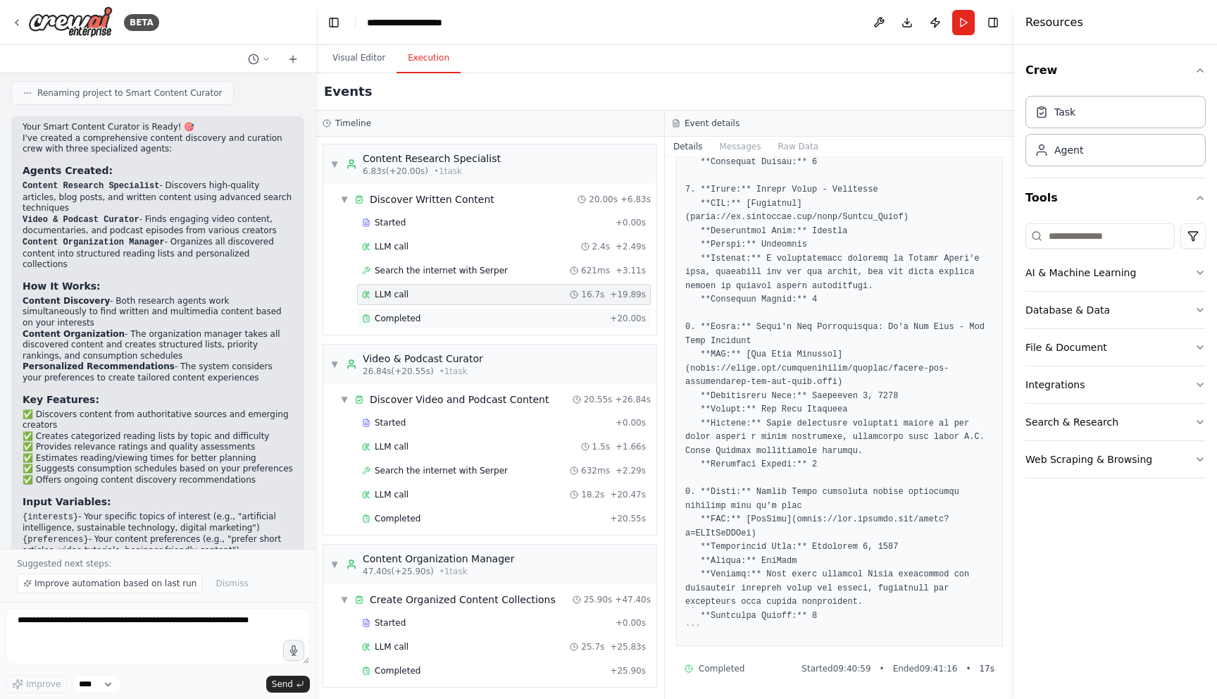
click at [398, 320] on span "Completed" at bounding box center [398, 318] width 46 height 11
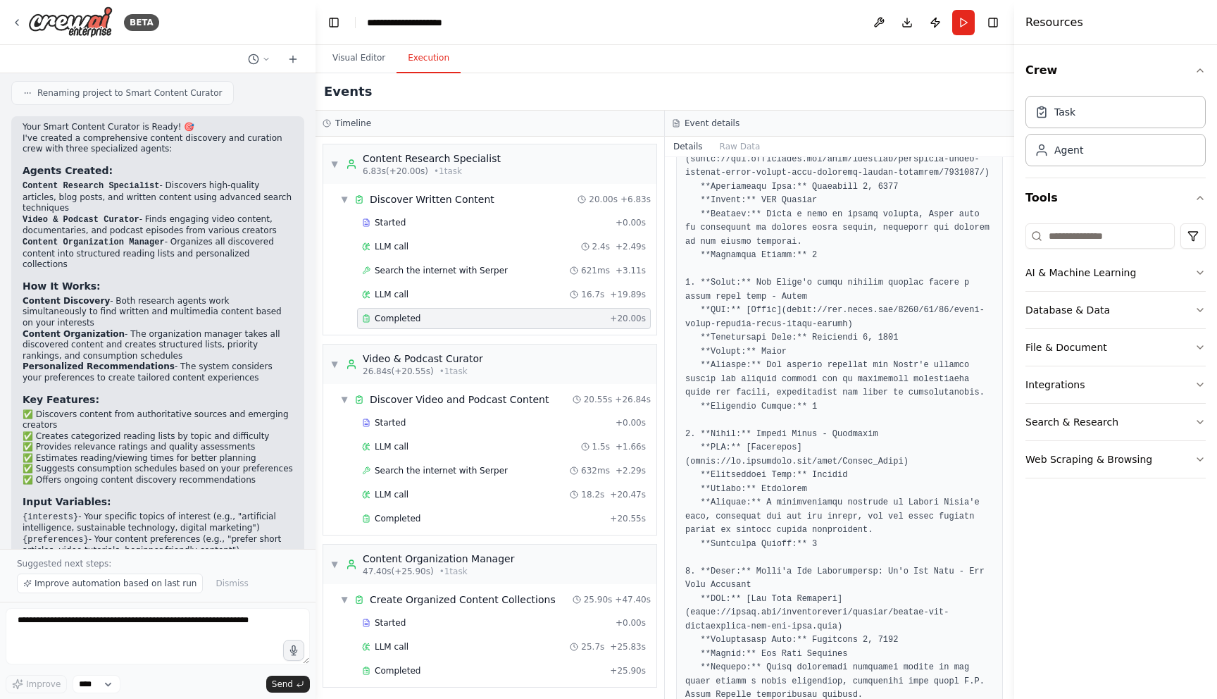
scroll to position [962, 0]
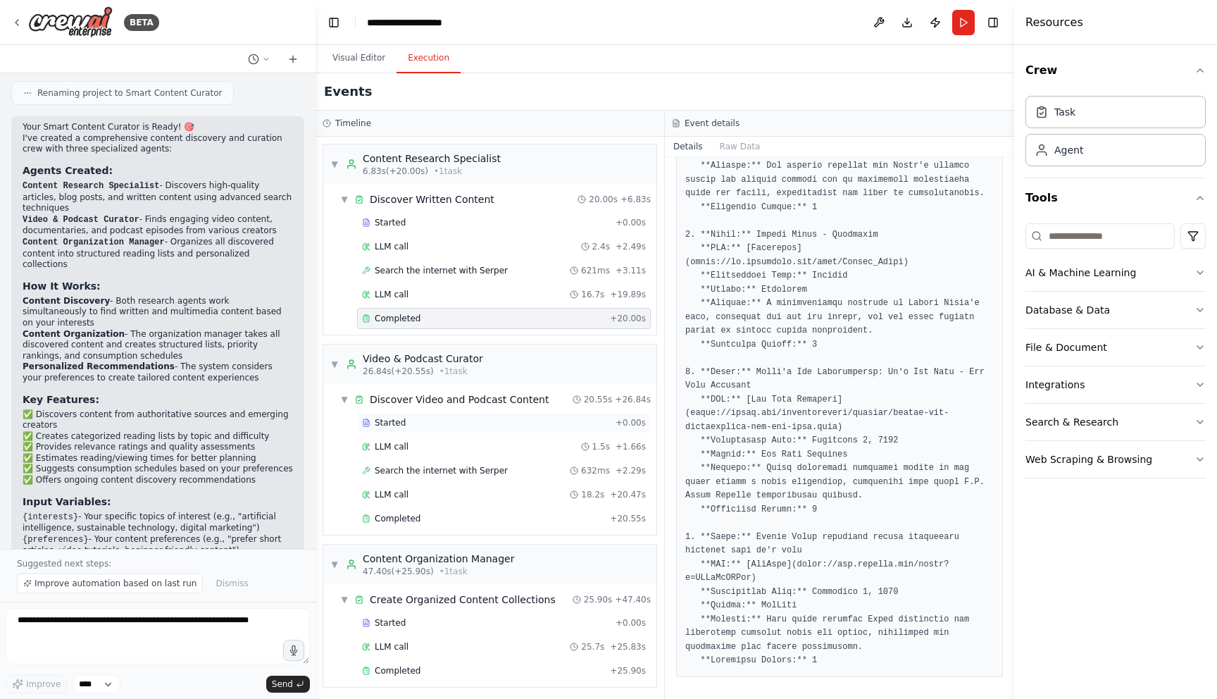
click at [460, 421] on div "Started" at bounding box center [486, 422] width 248 height 11
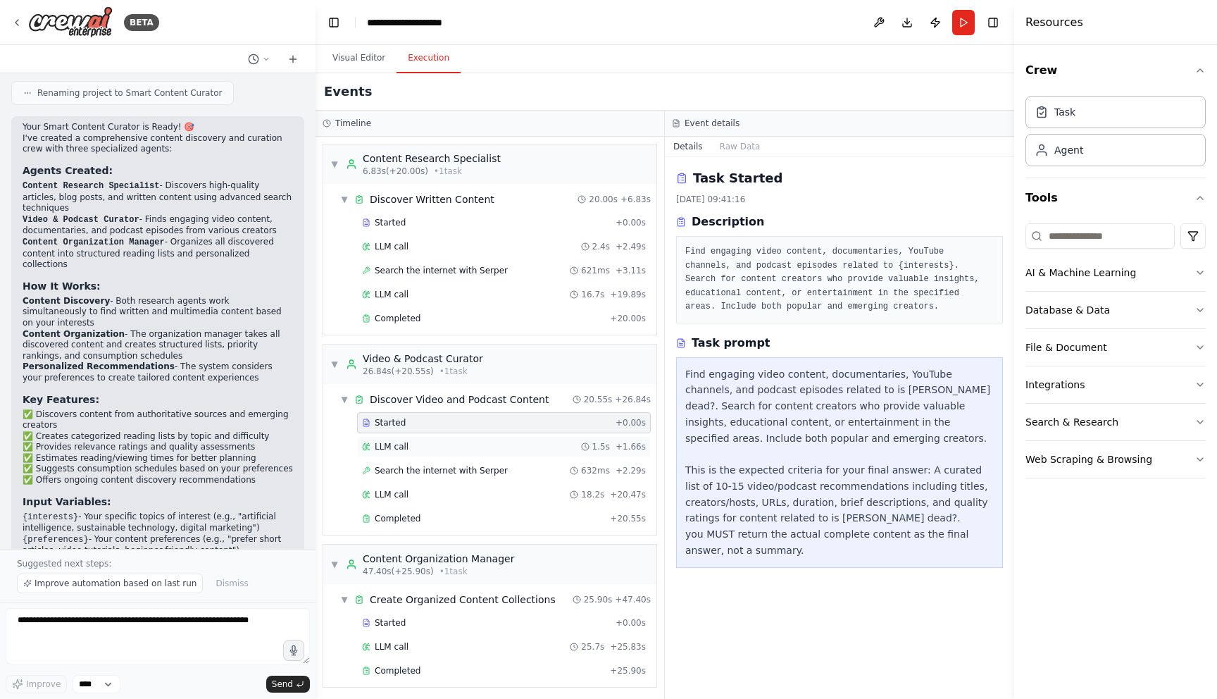
click at [461, 437] on div "LLM call 1.5s + 1.66s" at bounding box center [504, 446] width 294 height 21
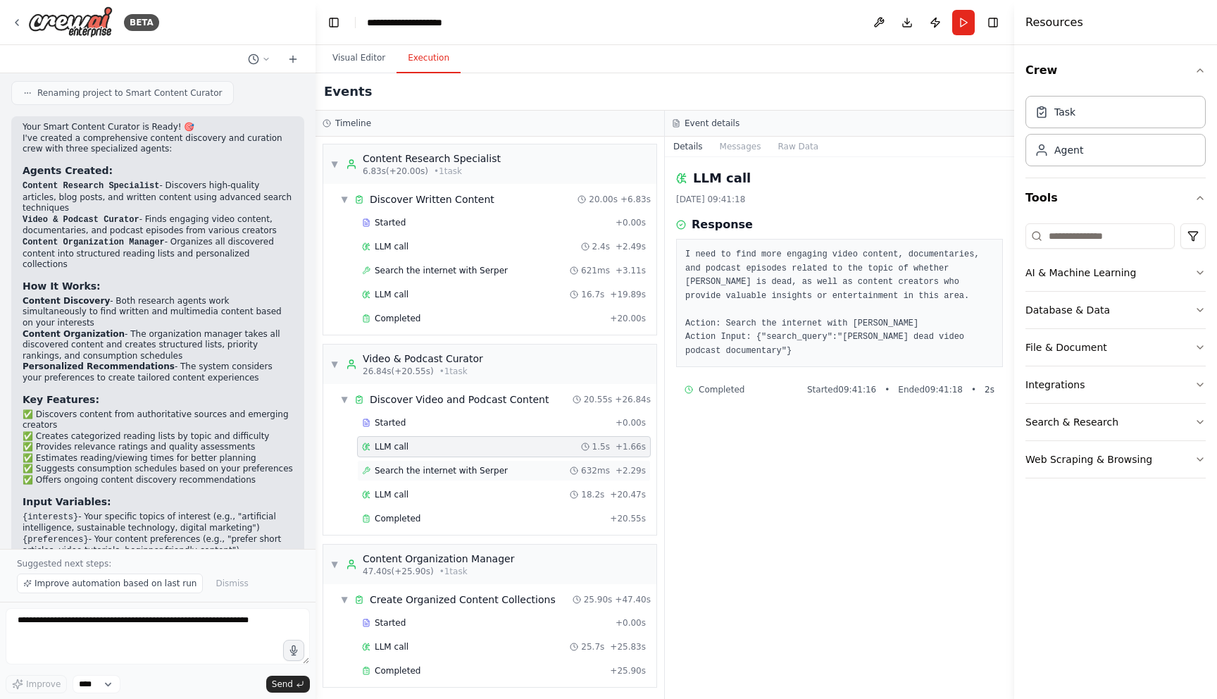
click at [461, 468] on span "Search the internet with Serper" at bounding box center [441, 470] width 133 height 11
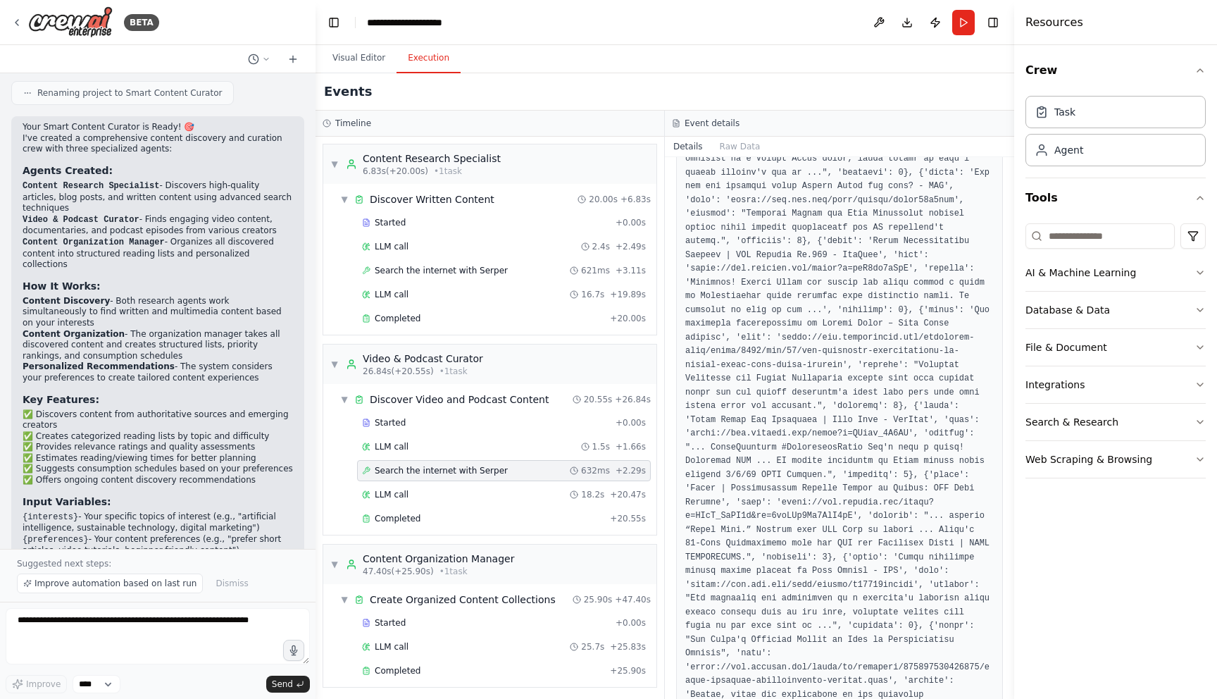
scroll to position [626, 0]
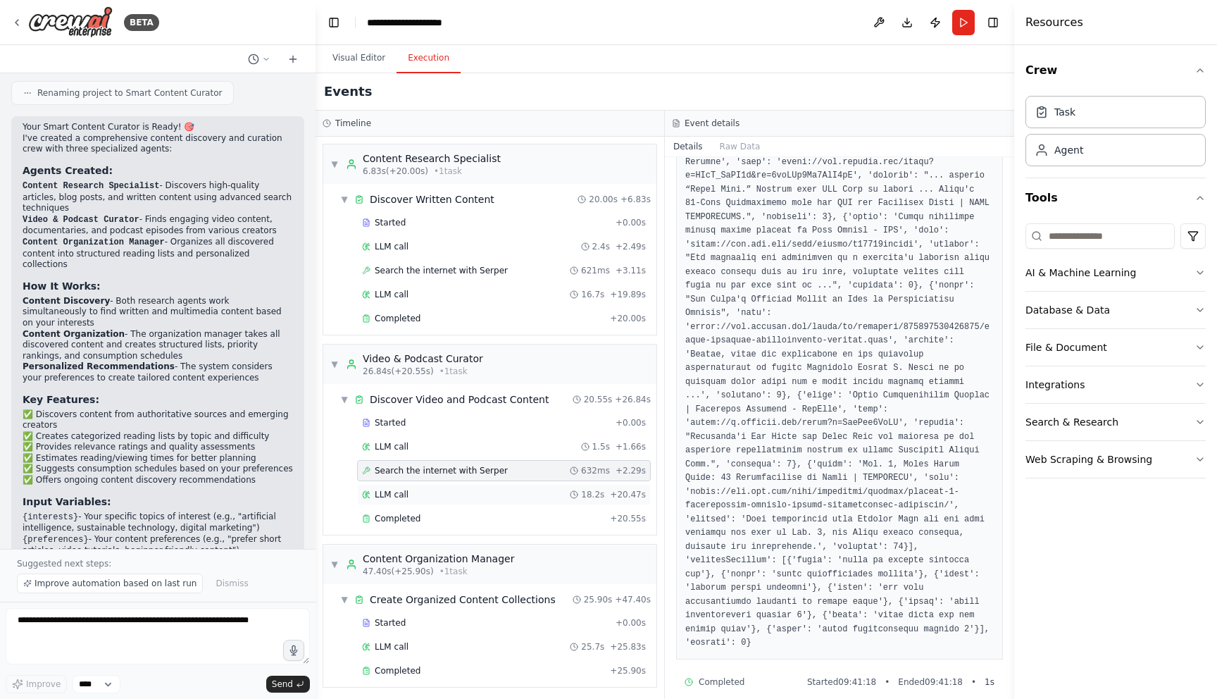
click at [427, 500] on div "LLM call 18.2s + 20.47s" at bounding box center [504, 494] width 294 height 21
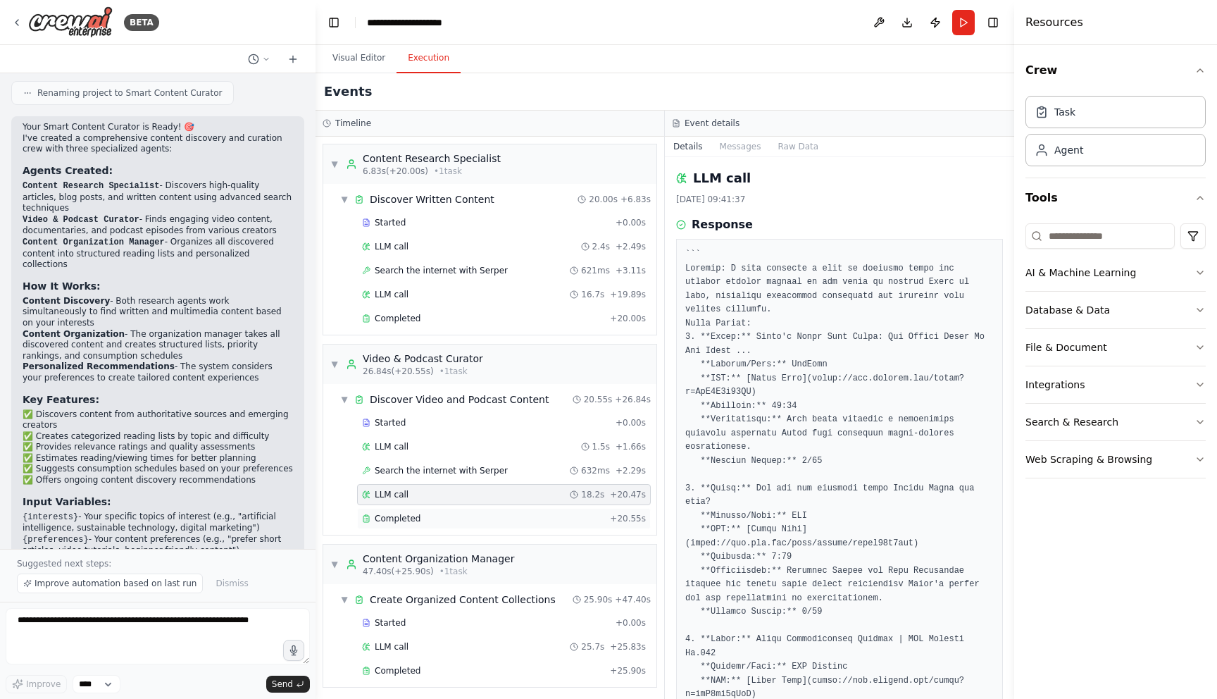
click at [427, 512] on div "Completed + 20.55s" at bounding box center [504, 518] width 294 height 21
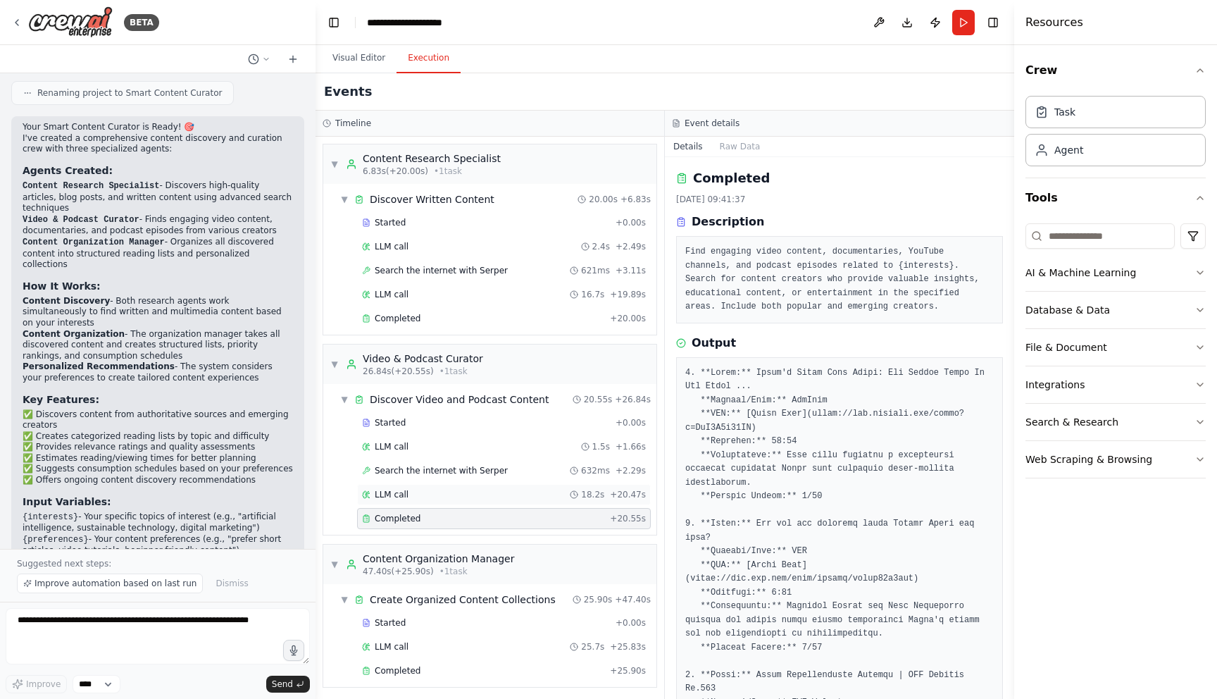
scroll to position [4, 0]
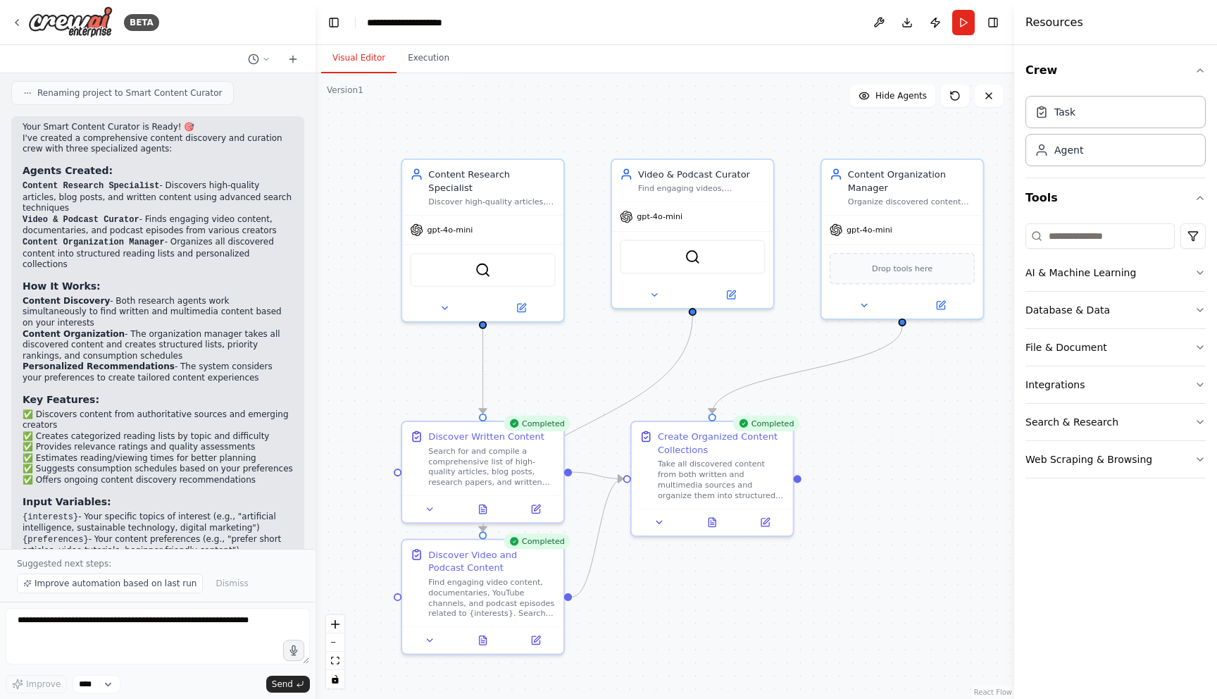
click at [355, 63] on button "Visual Editor" at bounding box center [358, 59] width 75 height 30
click at [624, 402] on icon "Edge from b0ac76f1-4417-47aa-9f57-28a006330ef5 to 23c85bc6-29de-43c6-b9e5-cb515…" at bounding box center [588, 424] width 210 height 216
click at [483, 356] on icon "Edge from 900556ed-d8ef-4b77-aab5-71cc45b6d220 to 01787365-5cff-432e-9dd5-1e139…" at bounding box center [483, 365] width 0 height 98
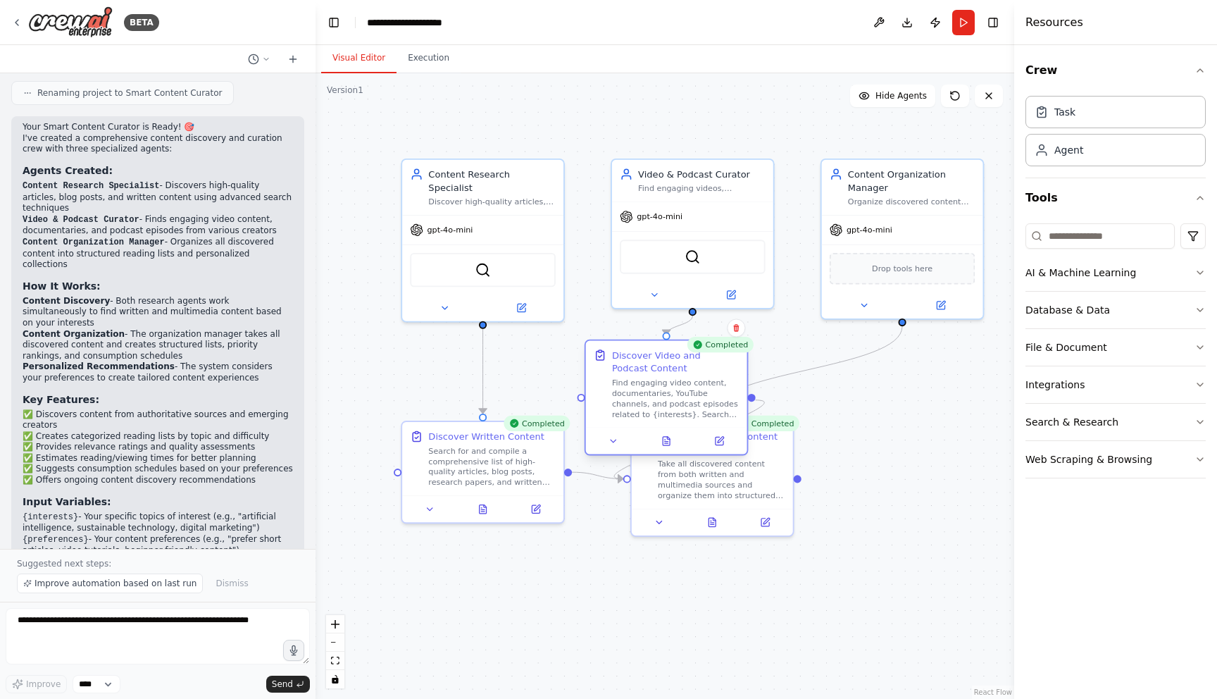
drag, startPoint x: 483, startPoint y: 567, endPoint x: 666, endPoint y: 366, distance: 272.3
click at [666, 366] on div "Discover Video and Podcast Content" at bounding box center [675, 362] width 127 height 26
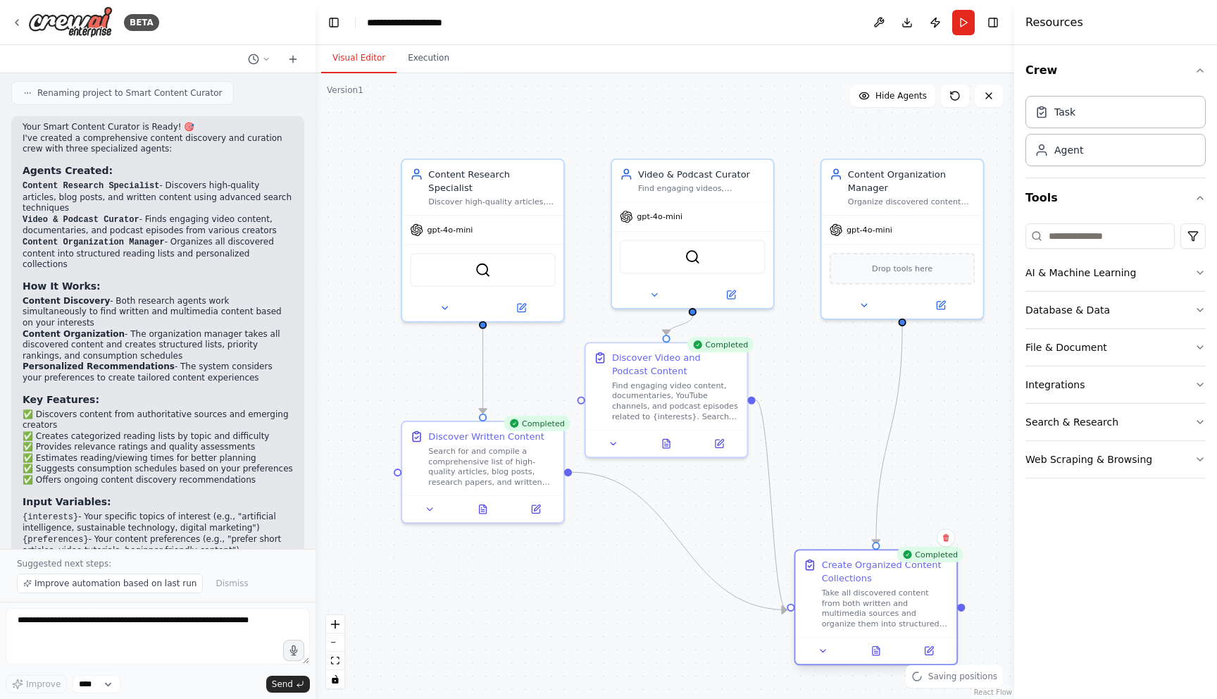
drag, startPoint x: 770, startPoint y: 448, endPoint x: 932, endPoint y: 573, distance: 204.9
click at [932, 573] on div "Create Organized Content Collections" at bounding box center [885, 572] width 127 height 26
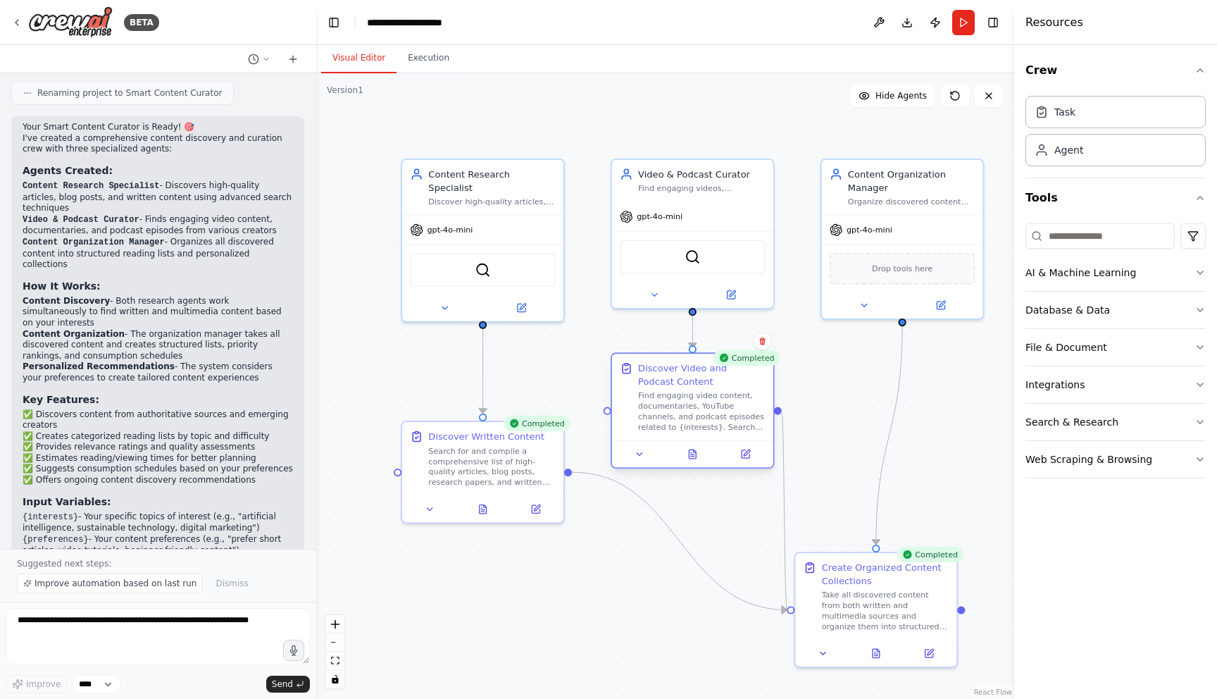
drag, startPoint x: 664, startPoint y: 361, endPoint x: 690, endPoint y: 373, distance: 28.7
click at [690, 373] on div "Discover Video and Podcast Content" at bounding box center [701, 374] width 127 height 26
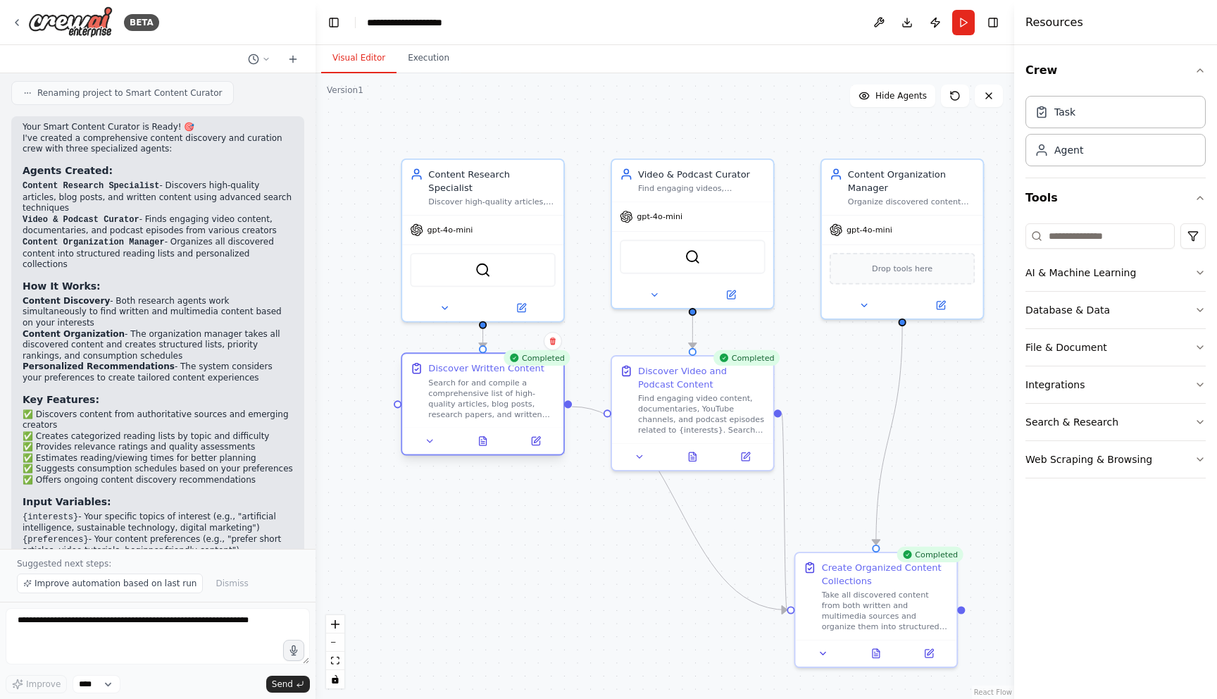
drag, startPoint x: 465, startPoint y: 443, endPoint x: 465, endPoint y: 377, distance: 66.2
click at [465, 377] on div "Discover Written Content Search for and compile a comprehensive list of high-qu…" at bounding box center [491, 390] width 127 height 58
drag, startPoint x: 595, startPoint y: 413, endPoint x: 580, endPoint y: 479, distance: 67.8
click at [580, 479] on div ".deletable-edge-delete-btn { width: 20px; height: 20px; border: 0px solid #ffff…" at bounding box center [665, 386] width 699 height 626
click at [649, 571] on div ".deletable-edge-delete-btn { width: 20px; height: 20px; border: 0px solid #ffff…" at bounding box center [665, 386] width 699 height 626
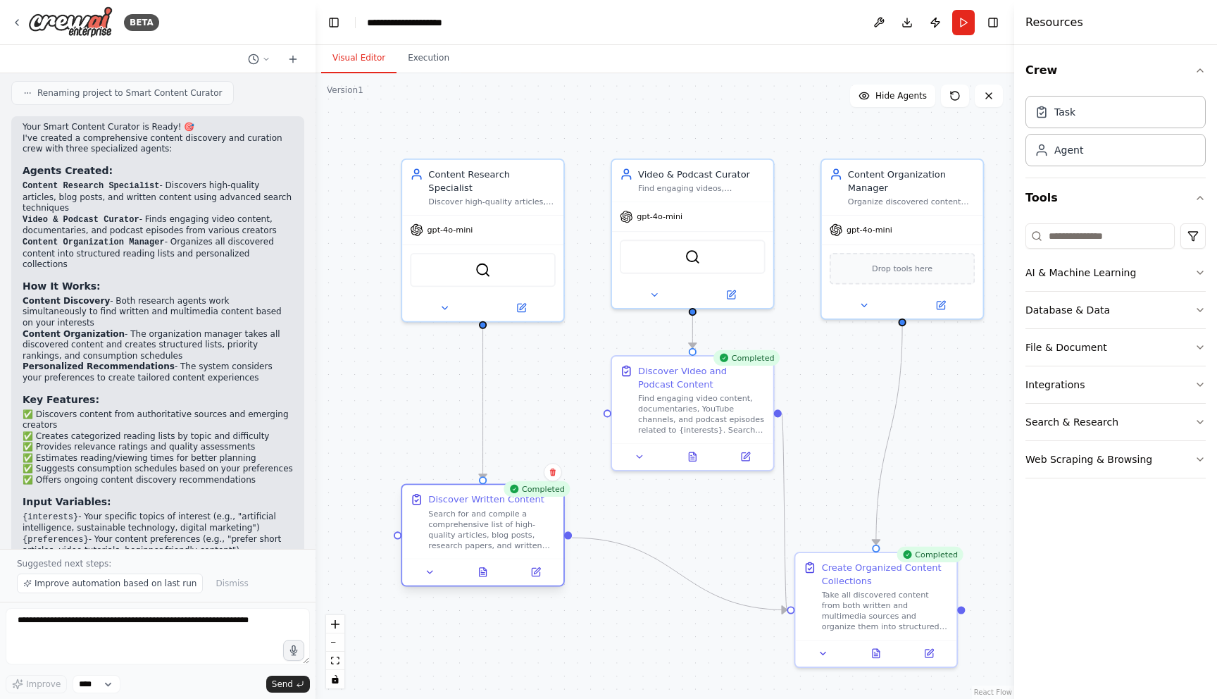
drag, startPoint x: 512, startPoint y: 426, endPoint x: 512, endPoint y: 555, distance: 128.9
click at [512, 555] on div "Discover Written Content Search for and compile a comprehensive list of high-qu…" at bounding box center [482, 521] width 161 height 73
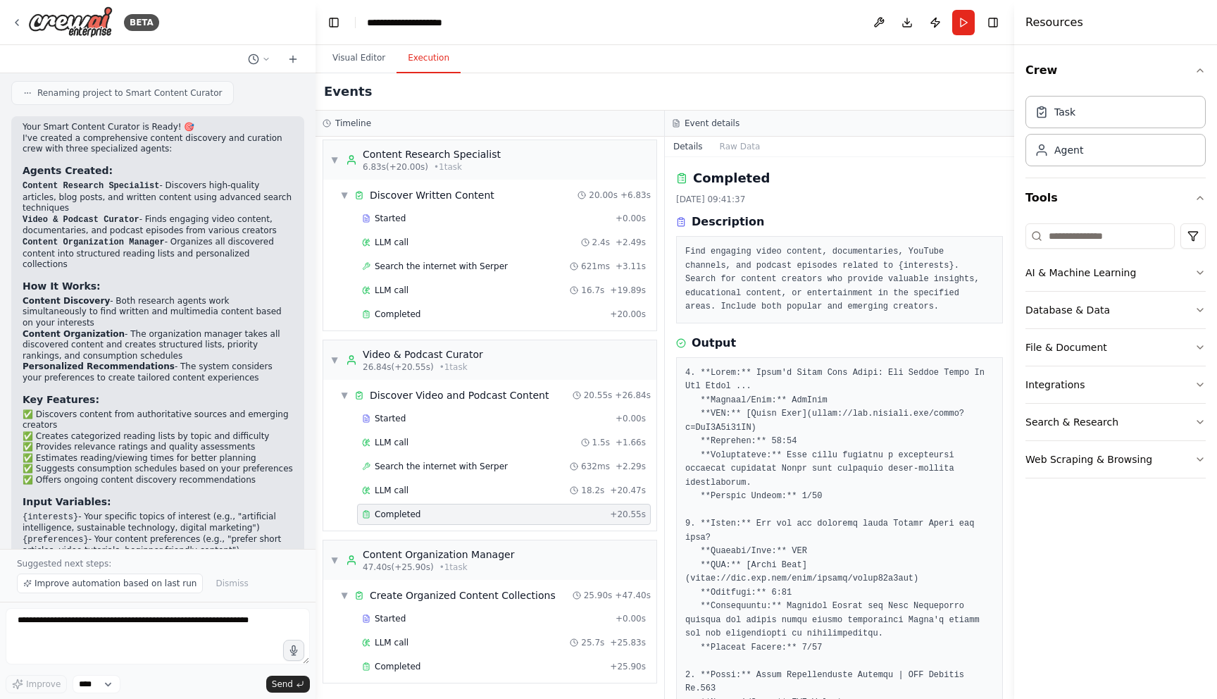
click at [423, 52] on button "Execution" at bounding box center [429, 59] width 64 height 30
click at [447, 616] on div "Started" at bounding box center [486, 618] width 248 height 11
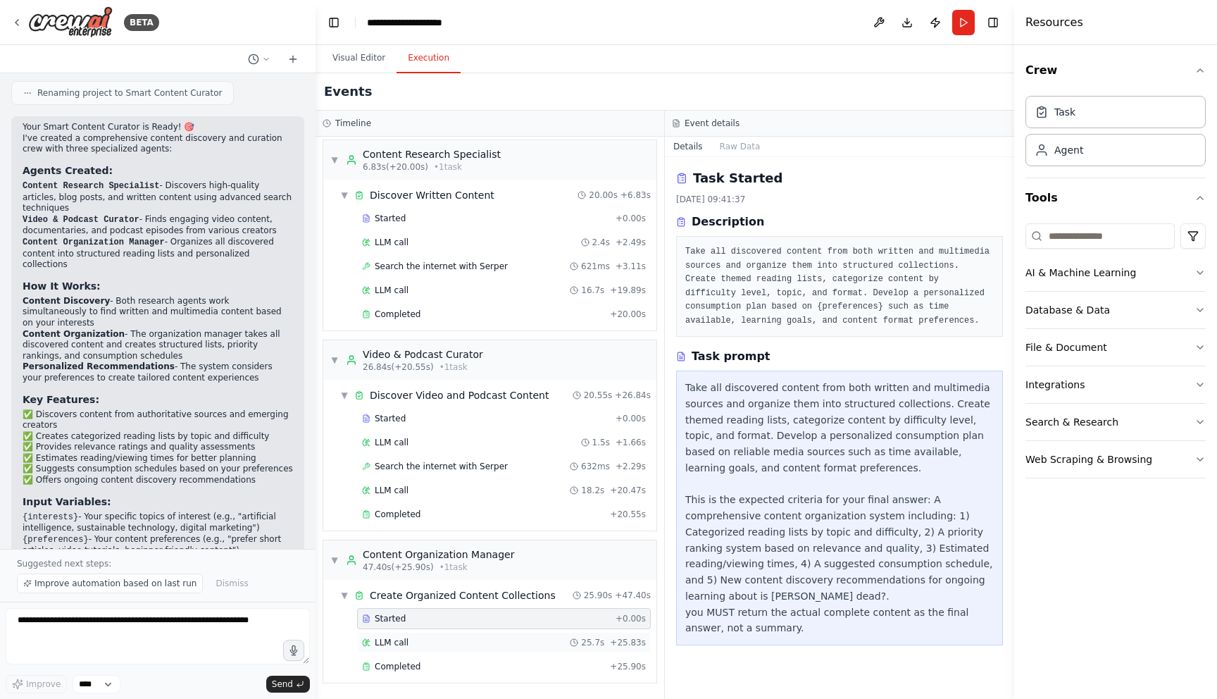
click at [447, 647] on div "LLM call 25.7s + 25.83s" at bounding box center [504, 642] width 284 height 11
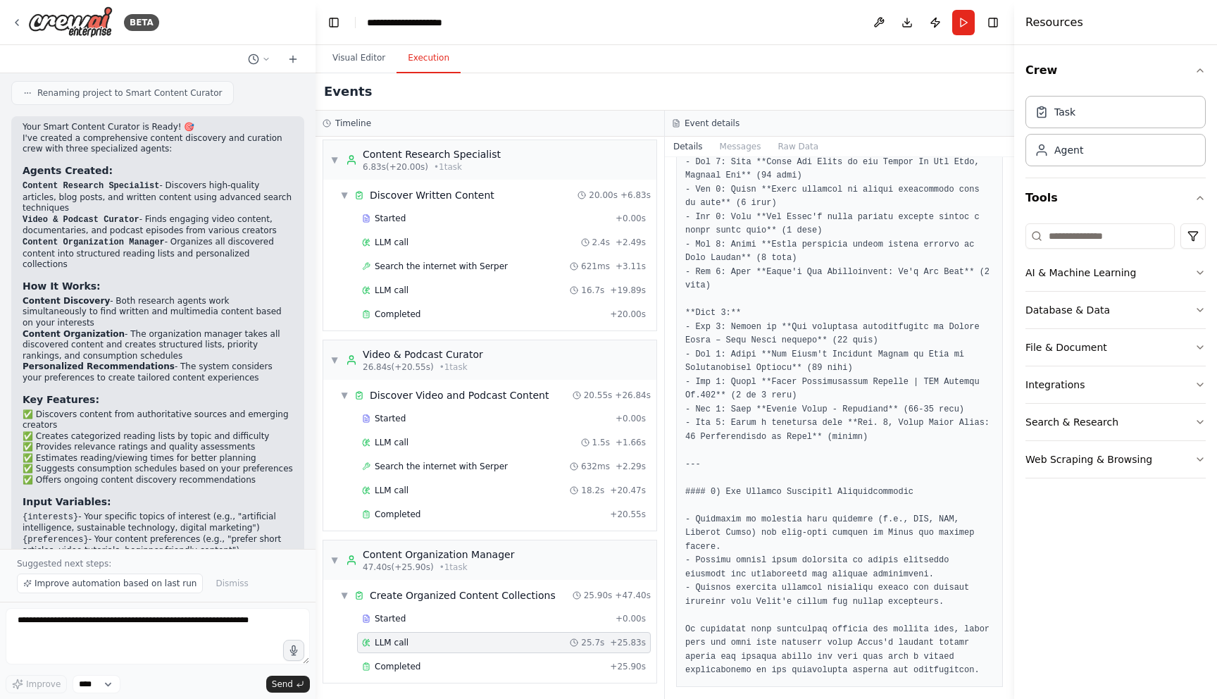
scroll to position [1603, 0]
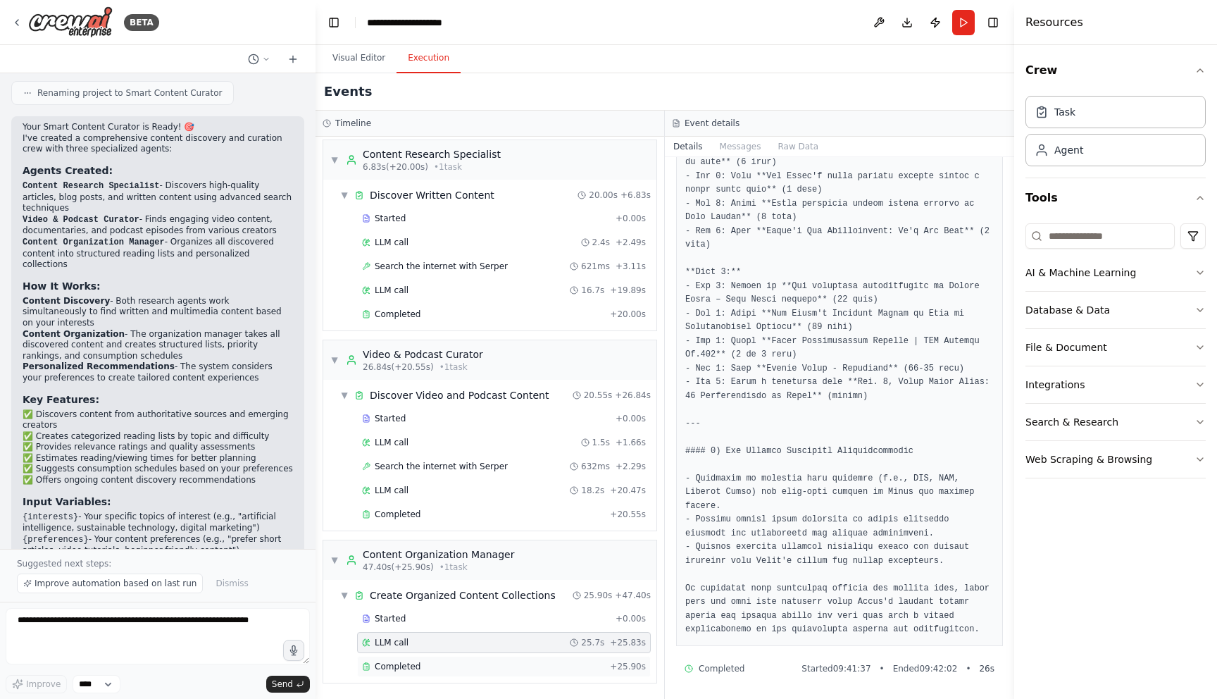
click at [459, 672] on div "Completed + 25.90s" at bounding box center [504, 666] width 294 height 21
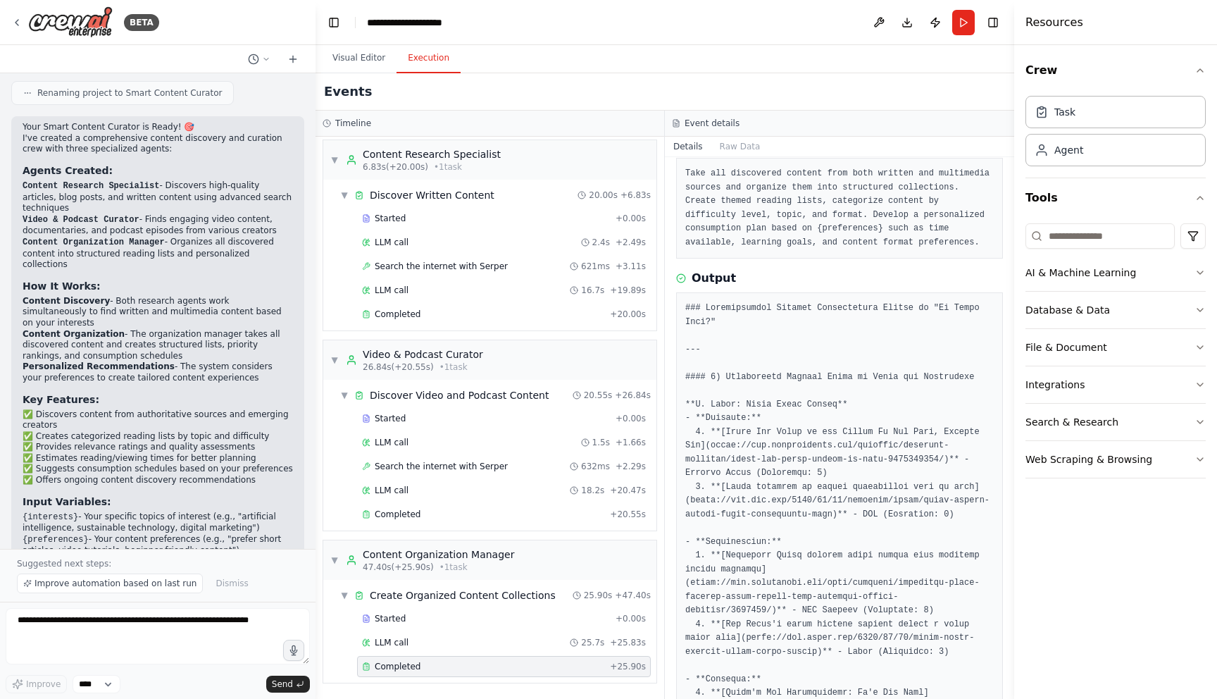
scroll to position [86, 0]
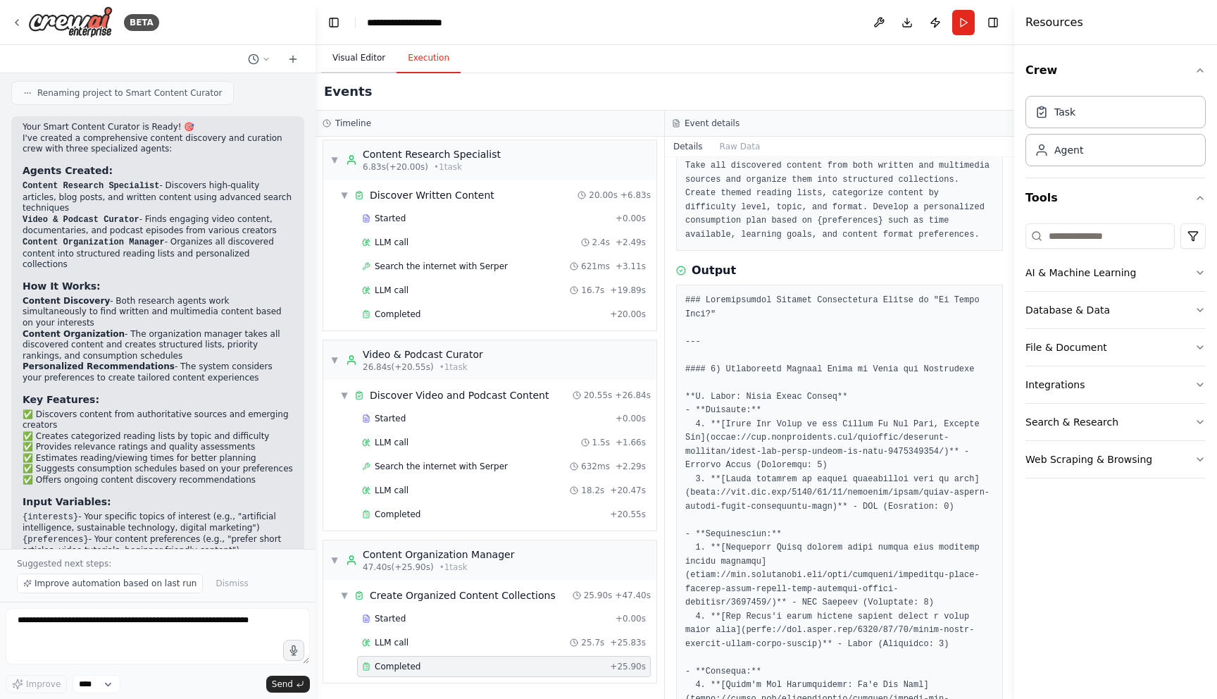
click at [363, 57] on button "Visual Editor" at bounding box center [358, 59] width 75 height 30
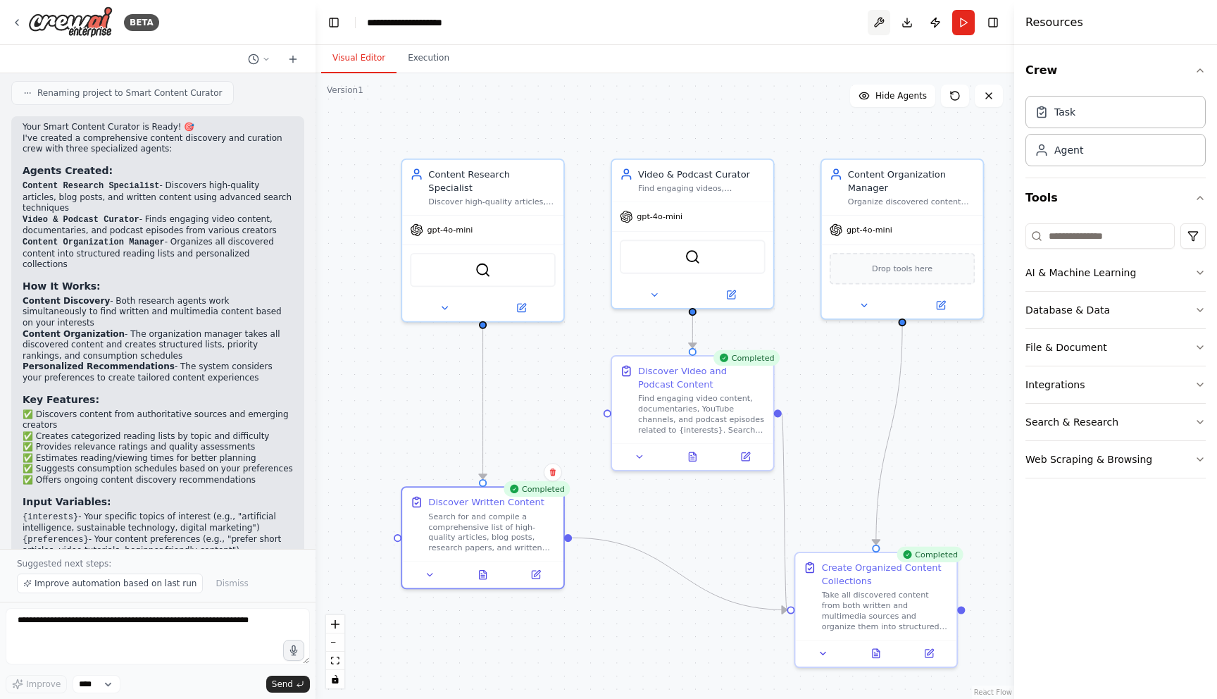
click at [880, 22] on button at bounding box center [879, 22] width 23 height 25
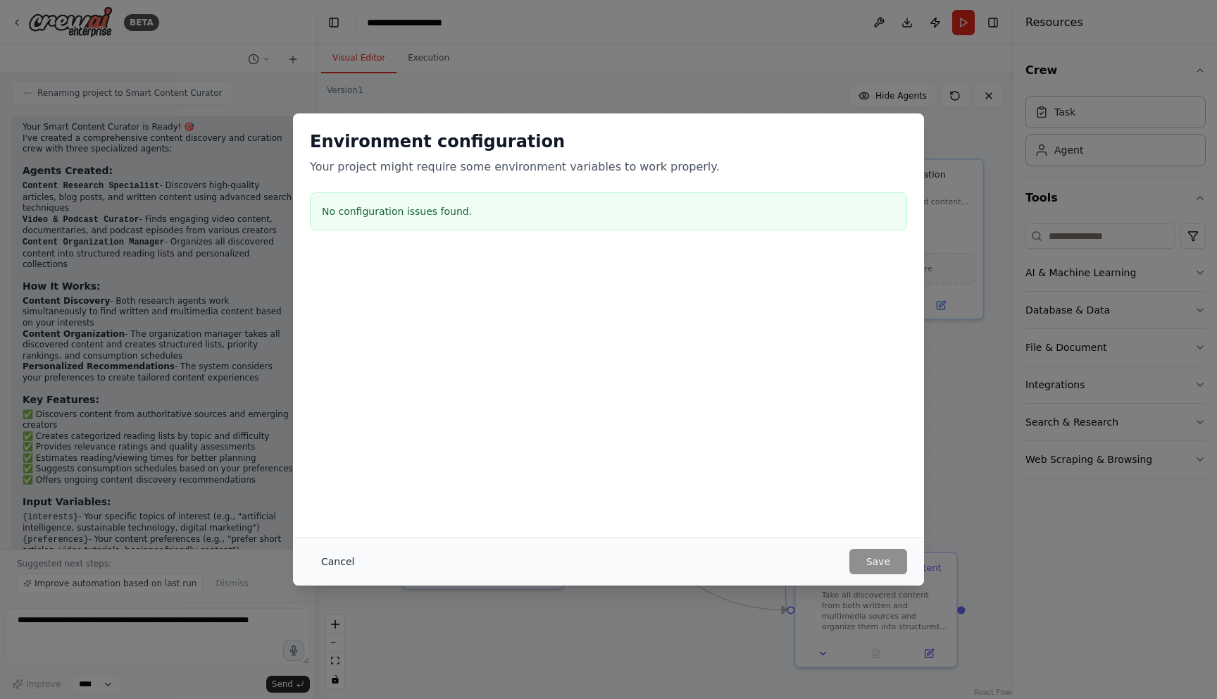
click at [321, 561] on button "Cancel" at bounding box center [338, 561] width 56 height 25
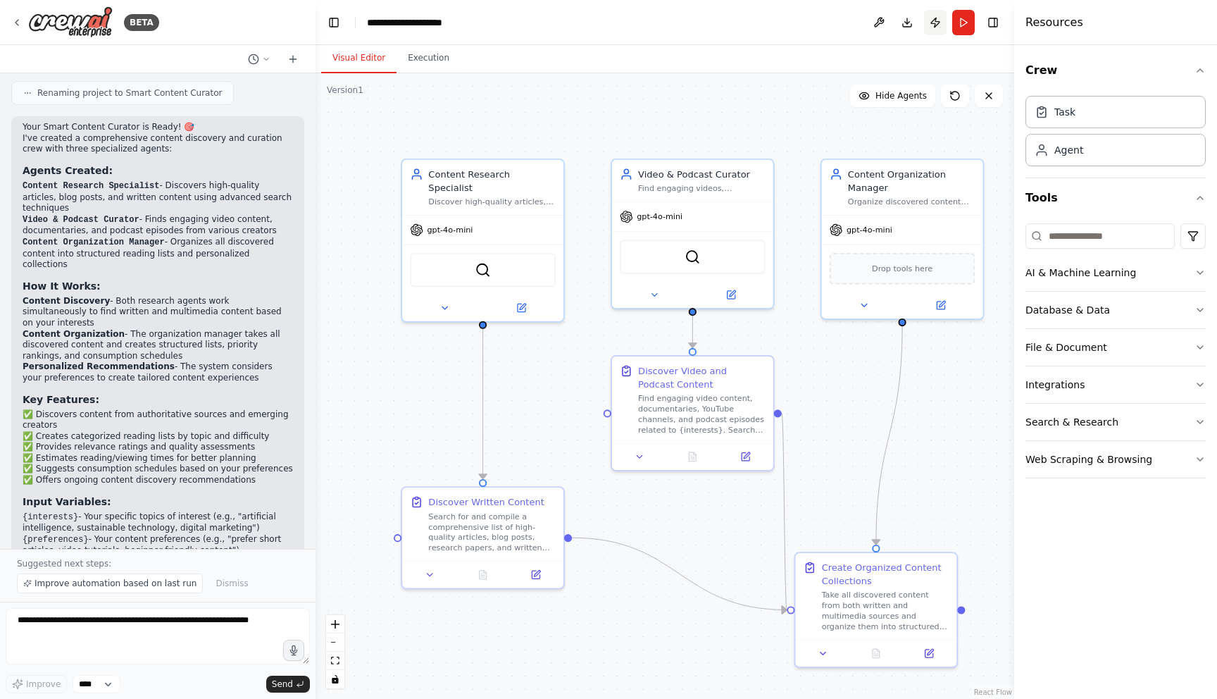
click at [934, 19] on button "Publish" at bounding box center [935, 22] width 23 height 25
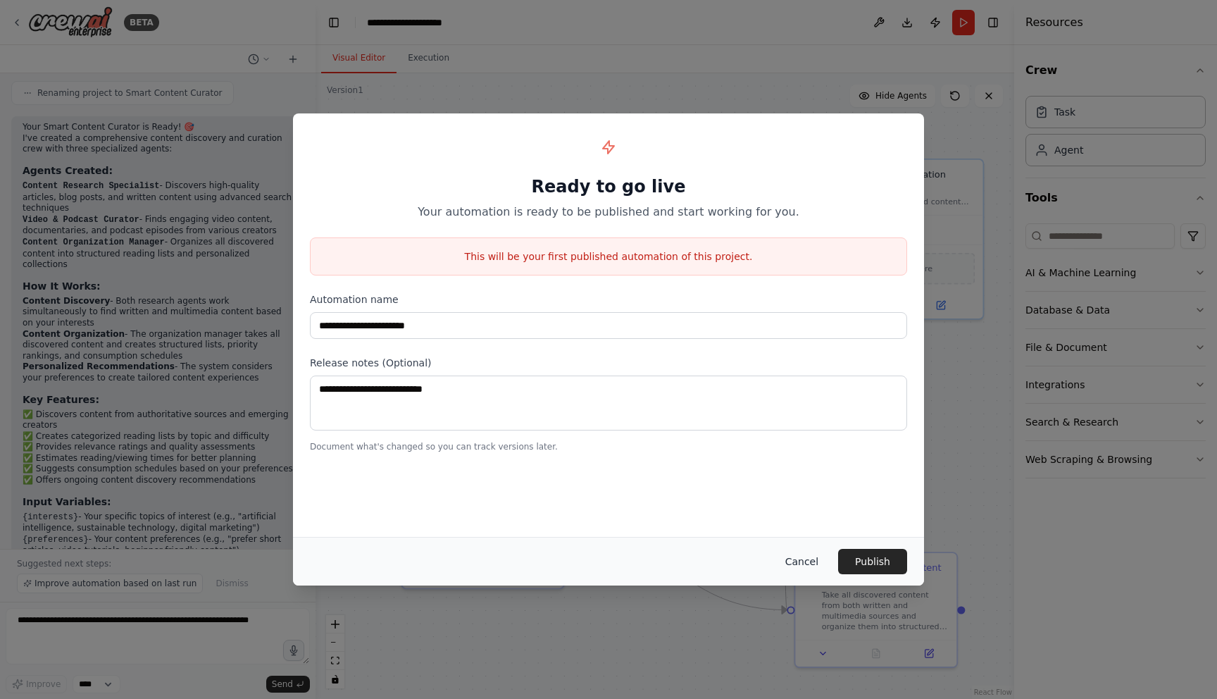
click at [805, 561] on button "Cancel" at bounding box center [802, 561] width 56 height 25
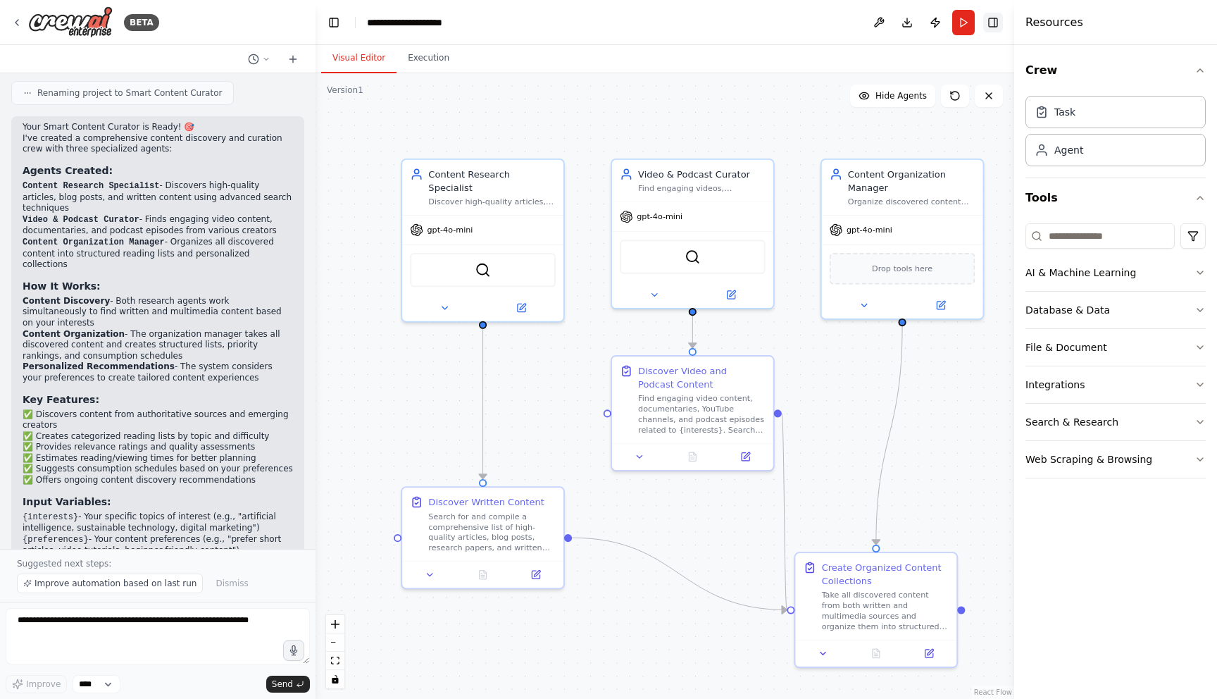
click at [993, 21] on button "Toggle Right Sidebar" at bounding box center [993, 23] width 20 height 20
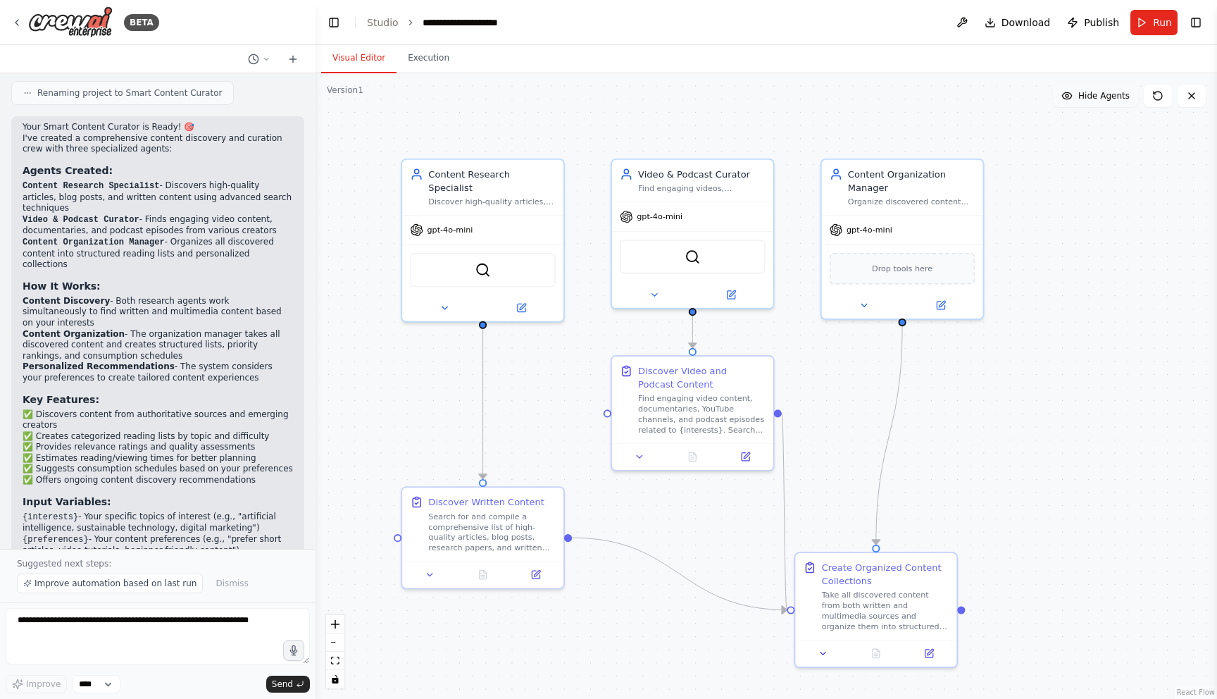
click at [1109, 92] on span "Hide Agents" at bounding box center [1103, 95] width 51 height 11
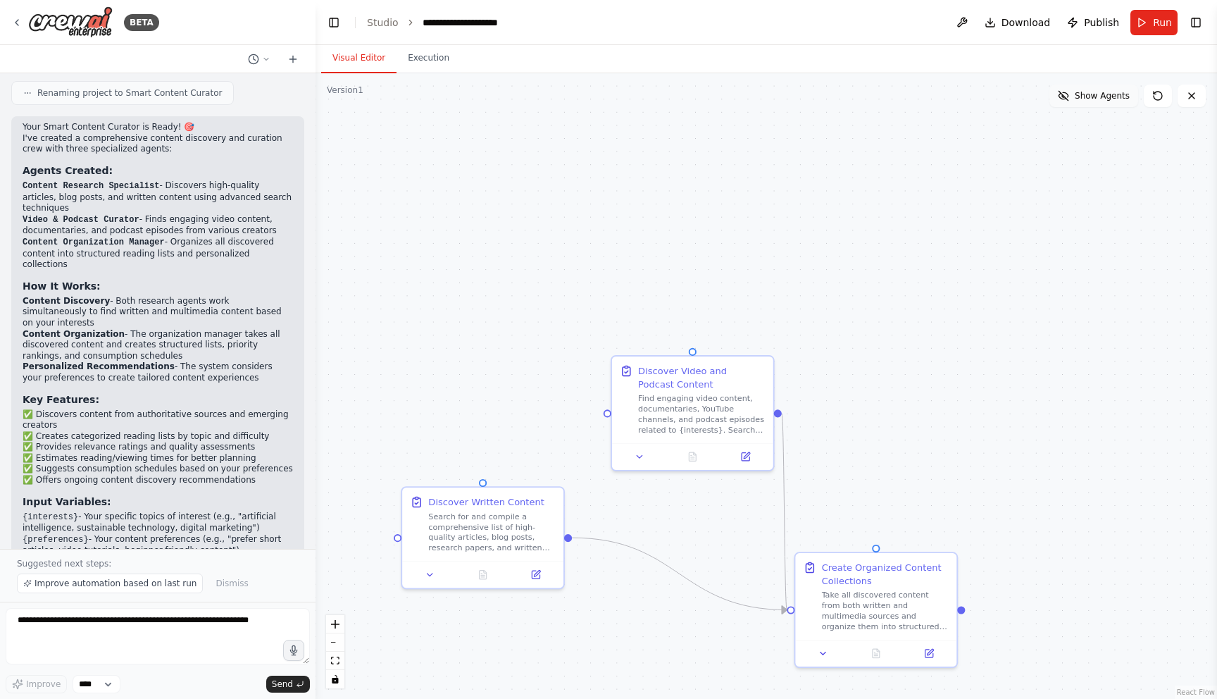
click at [1109, 92] on span "Show Agents" at bounding box center [1102, 95] width 55 height 11
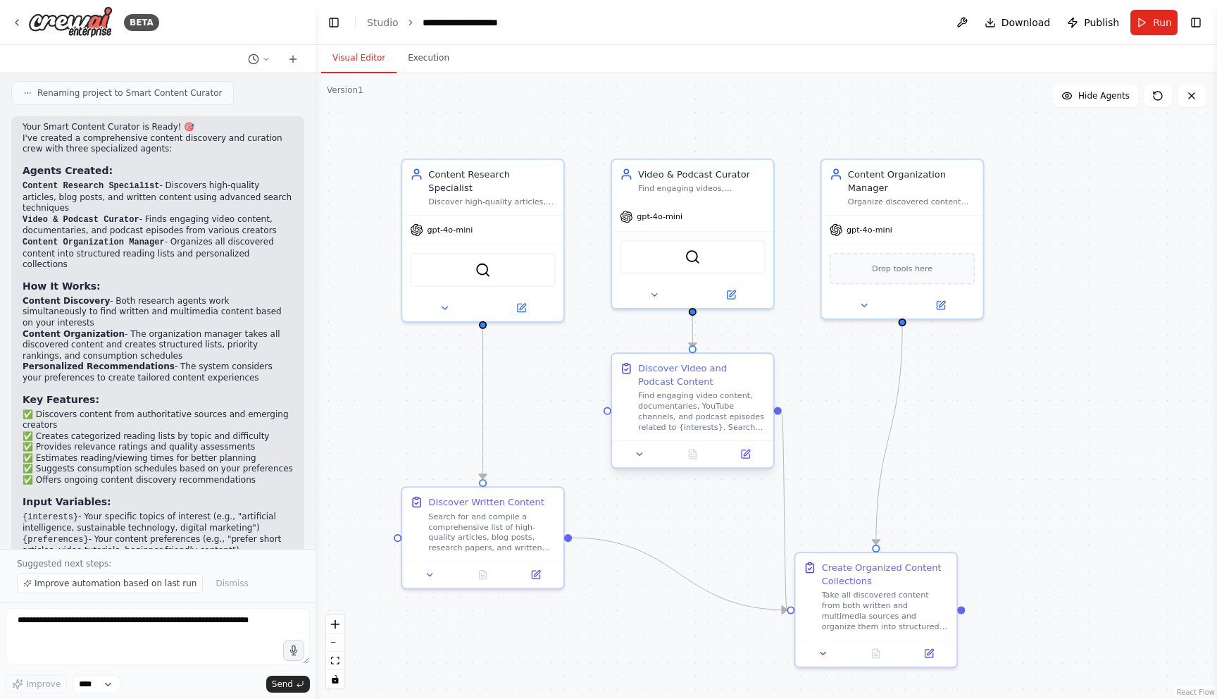
click at [704, 405] on div "Find engaging video content, documentaries, YouTube channels, and podcast episo…" at bounding box center [701, 411] width 127 height 42
click at [745, 456] on icon at bounding box center [746, 454] width 8 height 8
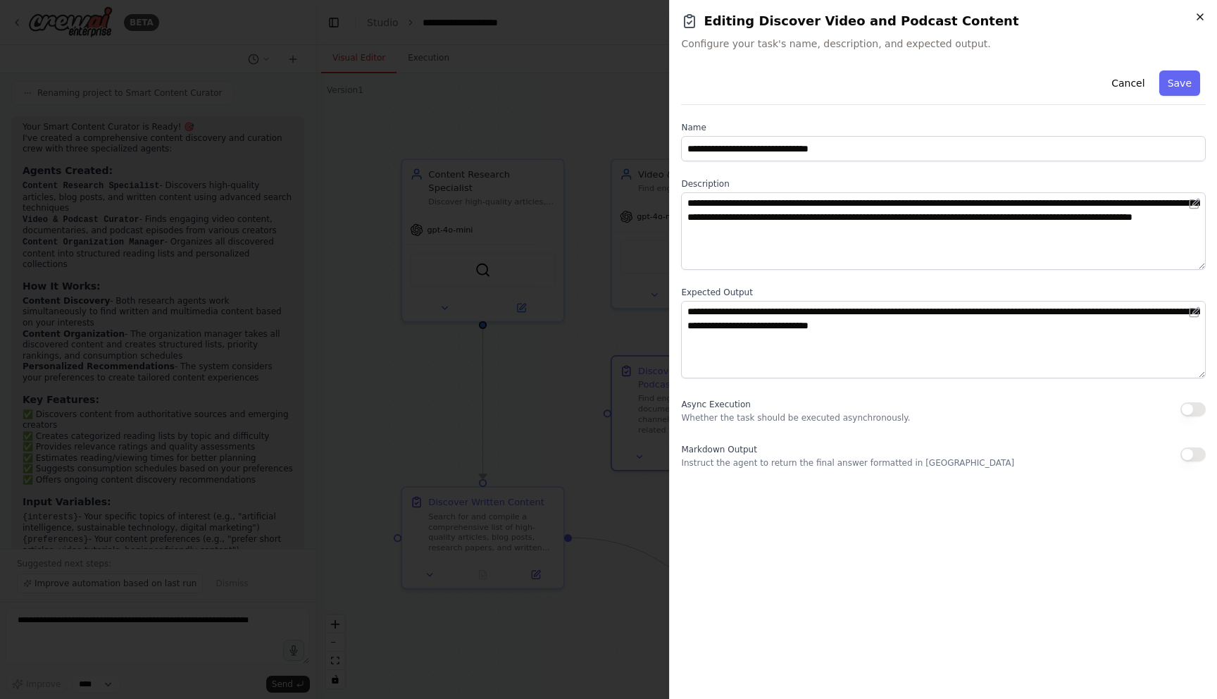
click at [1201, 13] on icon "button" at bounding box center [1200, 16] width 11 height 11
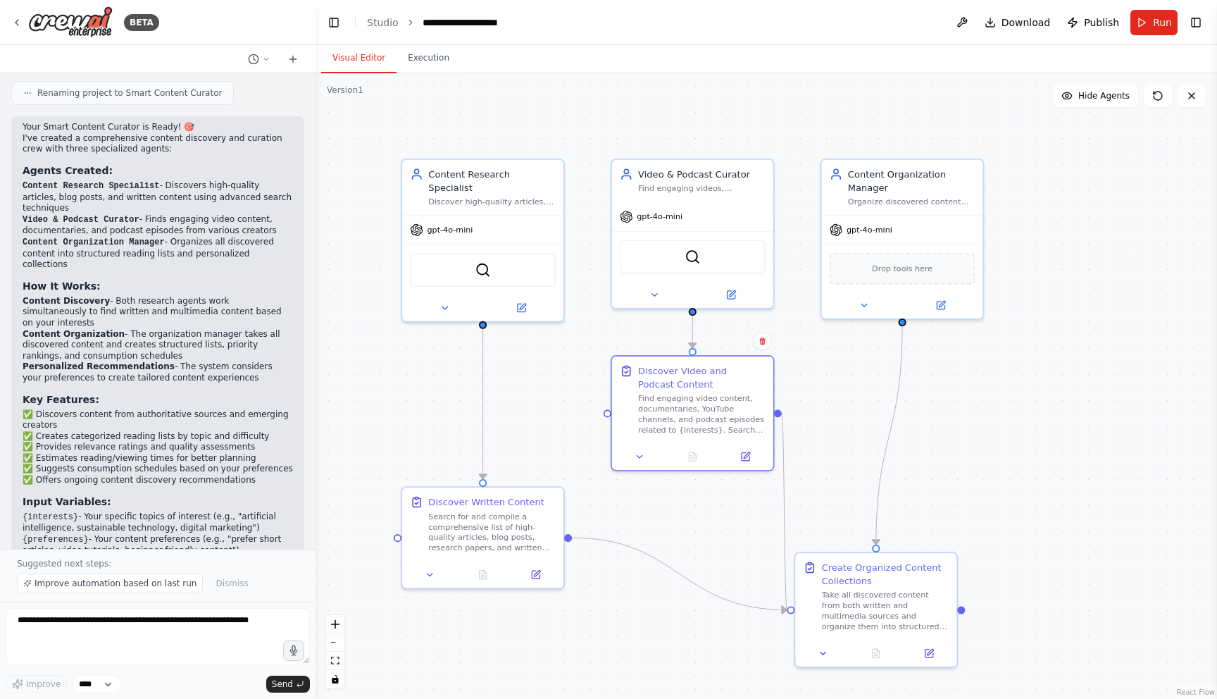
click at [1057, 215] on div ".deletable-edge-delete-btn { width: 20px; height: 20px; border: 0px solid #ffff…" at bounding box center [767, 386] width 902 height 626
